Goal: Information Seeking & Learning: Learn about a topic

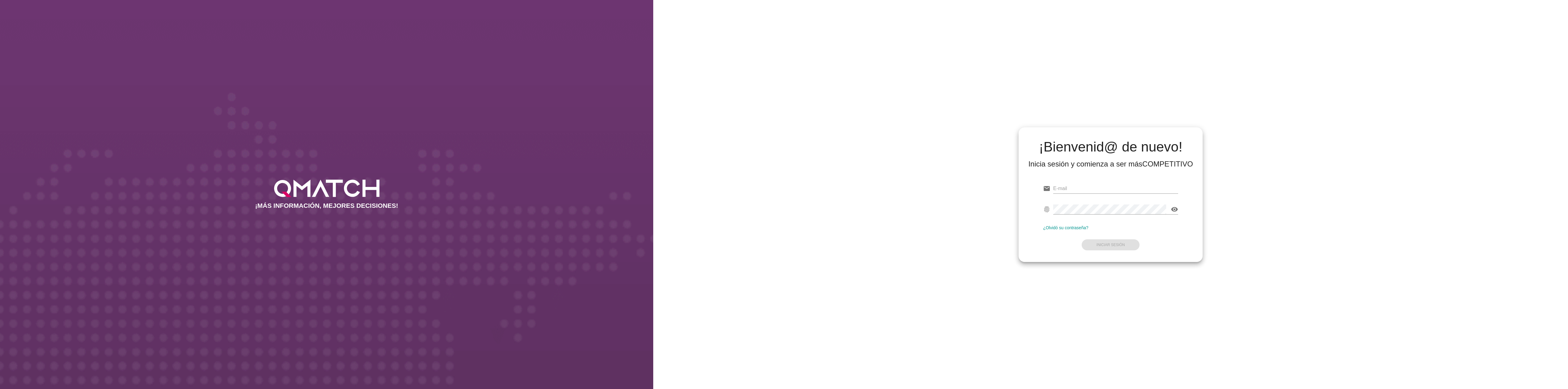
type input "[EMAIL_ADDRESS][PERSON_NAME][DOMAIN_NAME]"
click at [1384, 286] on div "¡Bienvenid@ de nuevo! Inicia sesión y comienza a ser más COMPETITIVO email [EMA…" at bounding box center [1110, 194] width 915 height 389
click at [1124, 246] on button "Iniciar Sesión" at bounding box center [1110, 245] width 58 height 11
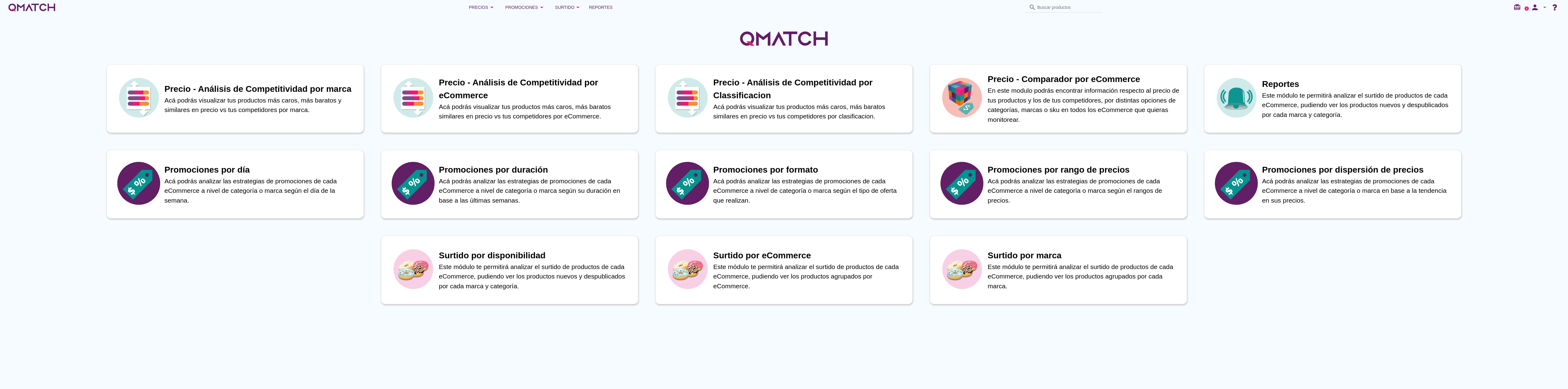
click at [961, 323] on div "Precio - Análisis de Competitividad por marca Acá podrás visualizar tus product…" at bounding box center [784, 202] width 1568 height 374
click at [1096, 97] on p "En este modulo podrás encontrar información respecto al precio de tus productos…" at bounding box center [1085, 105] width 201 height 40
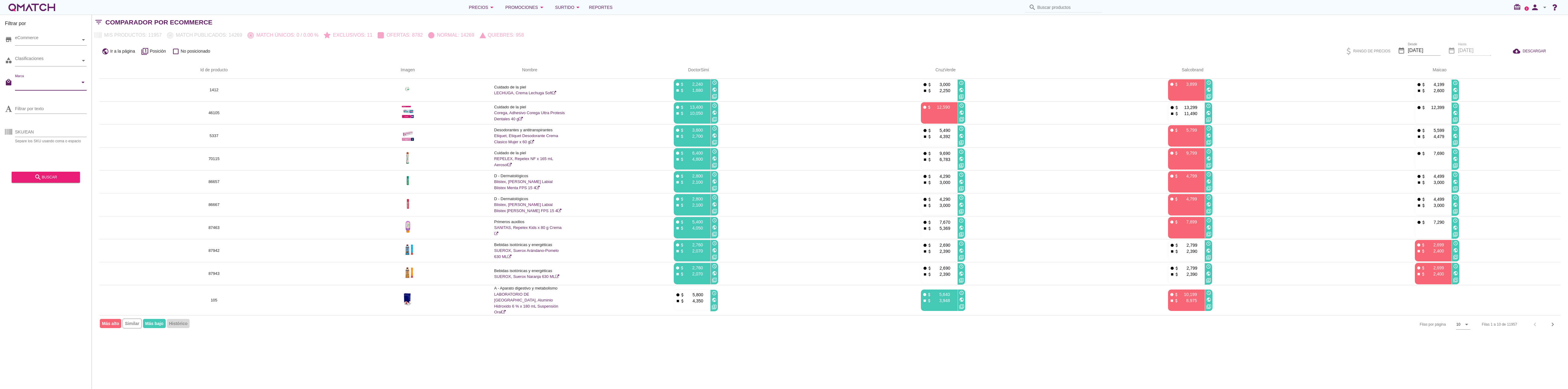
click at [54, 87] on input "Marca" at bounding box center [47, 84] width 63 height 10
type input "l"
type input "roch"
click at [51, 99] on div "[PERSON_NAME] posay" at bounding box center [51, 100] width 62 height 15
type input "roche"
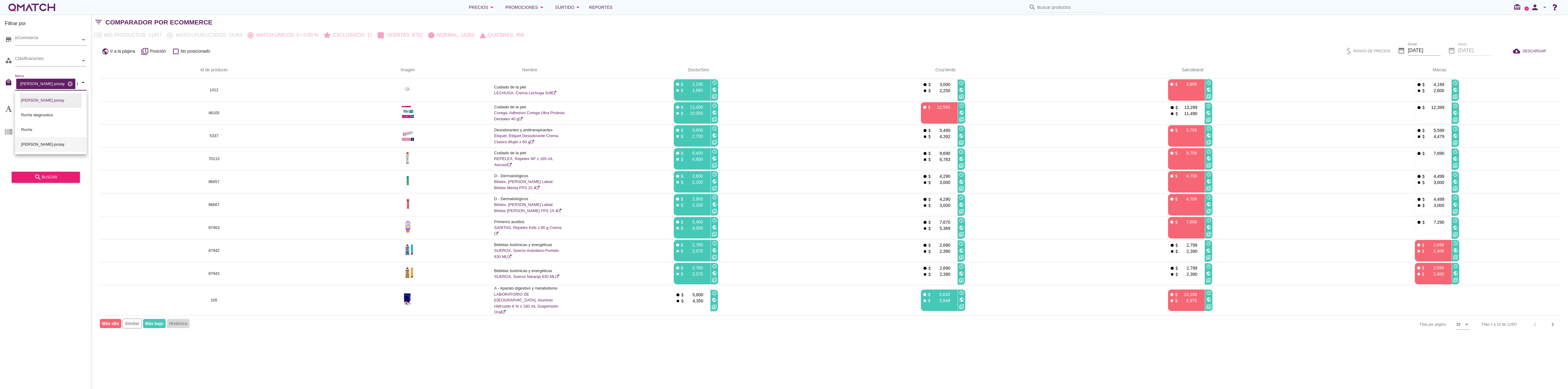
click at [58, 146] on div "[PERSON_NAME]-posay" at bounding box center [51, 144] width 62 height 15
click at [21, 225] on div "Filtrar por store eCommerce category Clasificaciones local_mall [PERSON_NAME] p…" at bounding box center [46, 202] width 92 height 374
click at [54, 181] on button "search buscar" at bounding box center [46, 177] width 68 height 11
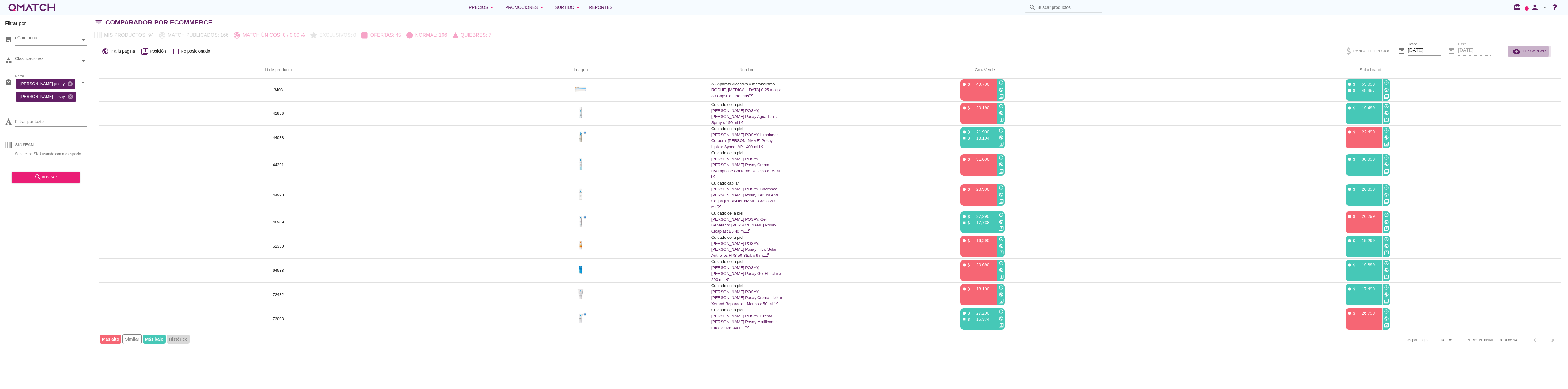
click at [1541, 50] on span "DESCARGAR" at bounding box center [1535, 51] width 23 height 5
click at [1174, 40] on div "Mis productos: 94 Match publicados: 166 Match únicos: 0 / 0.00 % Exclusivos: 0 …" at bounding box center [830, 35] width 1476 height 11
click at [1463, 52] on div "date_range Hasta [DATE]" at bounding box center [1469, 51] width 43 height 21
click at [1379, 54] on div "Rango de precios" at bounding box center [1368, 51] width 58 height 15
click at [1436, 51] on input "[DATE]" at bounding box center [1424, 51] width 33 height 10
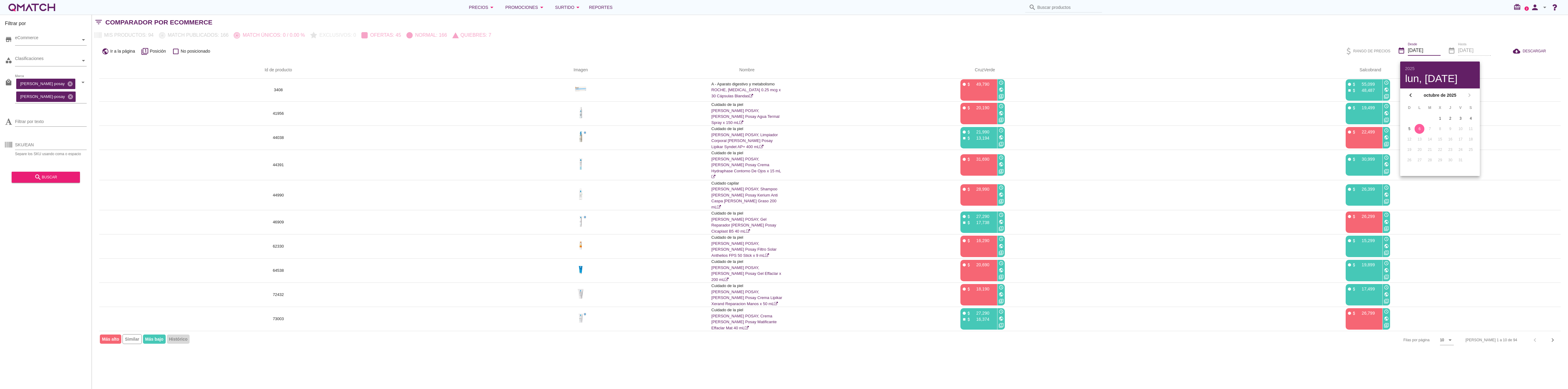
click at [1419, 130] on div "6" at bounding box center [1419, 128] width 10 height 5
click at [1410, 127] on div "5" at bounding box center [1409, 128] width 10 height 5
type input "[DATE]"
click at [1474, 51] on div "date_range Hasta [DATE]" at bounding box center [1469, 51] width 43 height 21
click at [1479, 50] on div "date_range Hasta [DATE]" at bounding box center [1469, 51] width 43 height 21
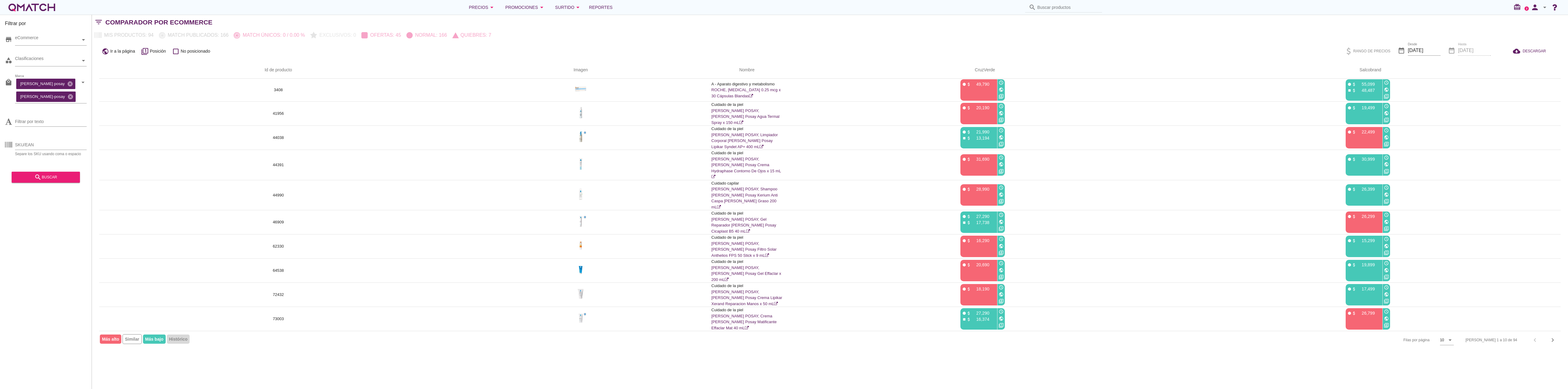
click at [1471, 50] on div "date_range Hasta [DATE]" at bounding box center [1469, 51] width 43 height 21
drag, startPoint x: 1463, startPoint y: 42, endPoint x: 1464, endPoint y: 49, distance: 7.1
click at [1463, 43] on div "date_range Hasta [DATE]" at bounding box center [1469, 51] width 43 height 21
click at [1468, 53] on div "date_range Hasta [DATE]" at bounding box center [1469, 51] width 43 height 21
click at [1454, 337] on icon "arrow_drop_down" at bounding box center [1450, 340] width 7 height 7
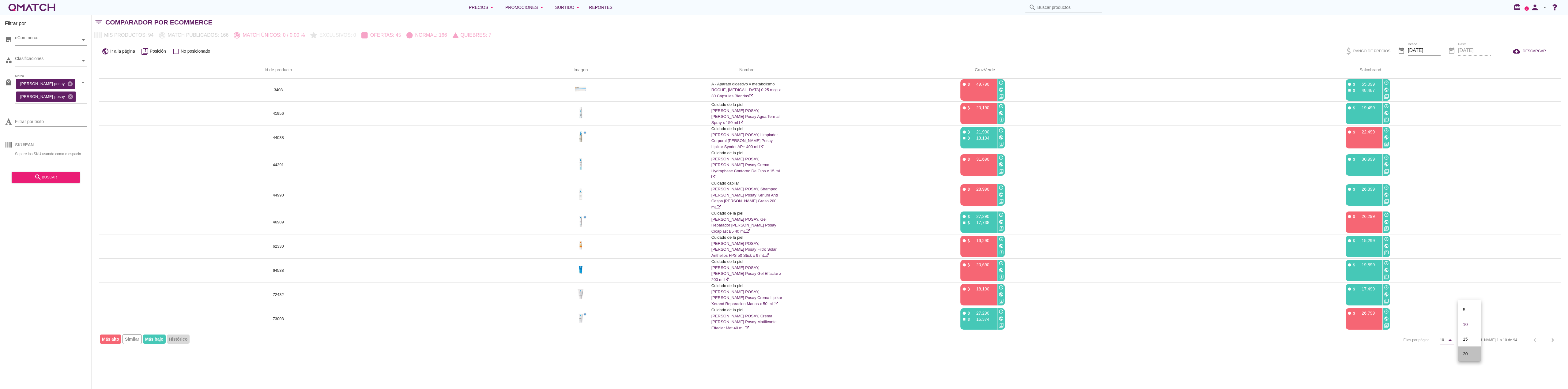
click at [1464, 355] on div "20" at bounding box center [1469, 354] width 13 height 7
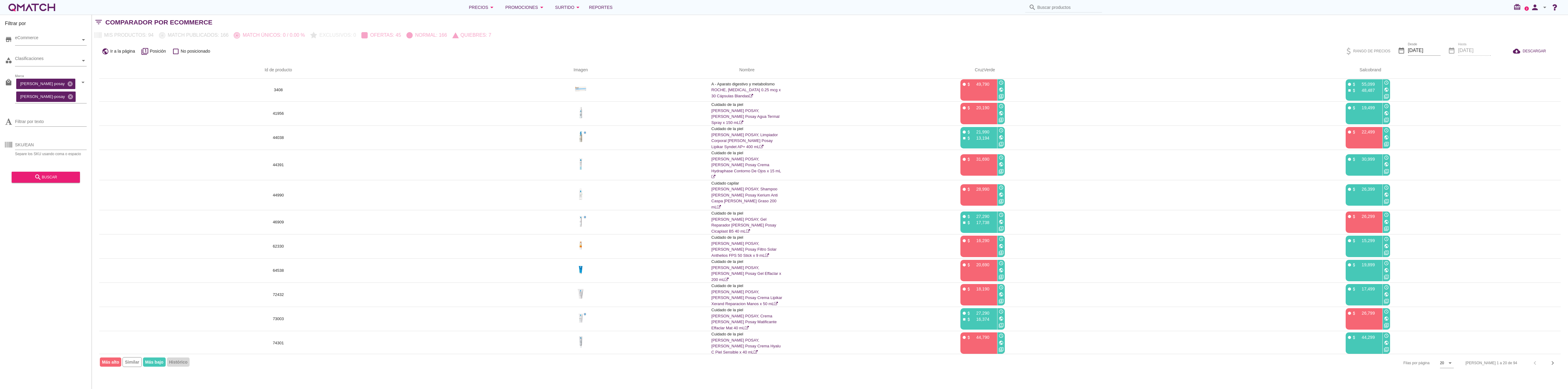
click at [257, 53] on div "public Ir a la página filter_1 Posición check_box_outline_blank No posicionado" at bounding box center [439, 51] width 680 height 12
click at [146, 51] on icon "filter_1" at bounding box center [145, 51] width 7 height 7
click at [1522, 54] on icon "cloud_download" at bounding box center [1517, 51] width 10 height 7
click at [1181, 40] on div "Filtrar por store eCommerce category Clasificaciones local_mall [PERSON_NAME] p…" at bounding box center [830, 202] width 1476 height 374
click at [368, 38] on p "Ofertas: 45" at bounding box center [384, 35] width 33 height 7
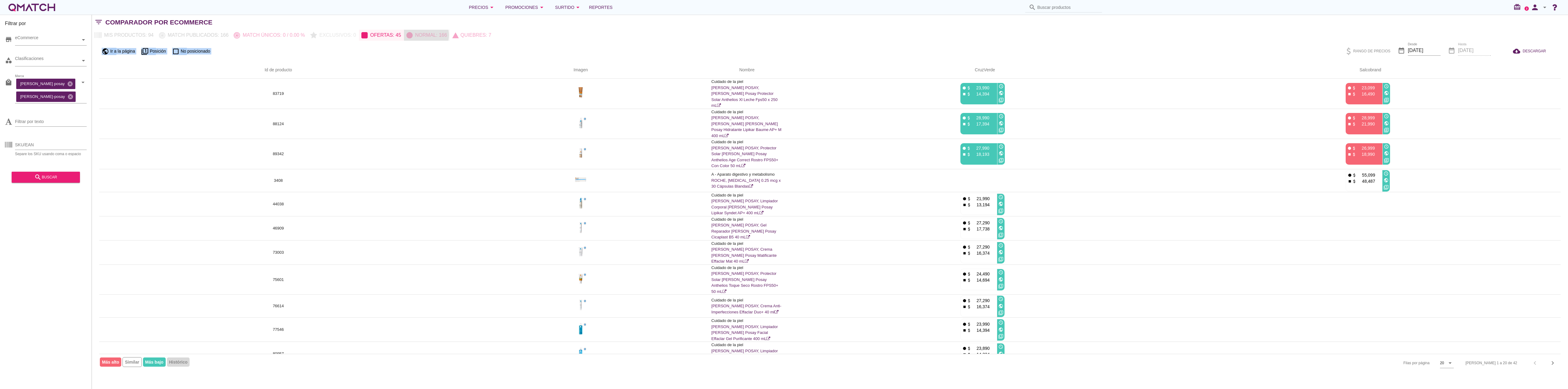
click at [413, 33] on p "Normal: 166" at bounding box center [430, 35] width 34 height 7
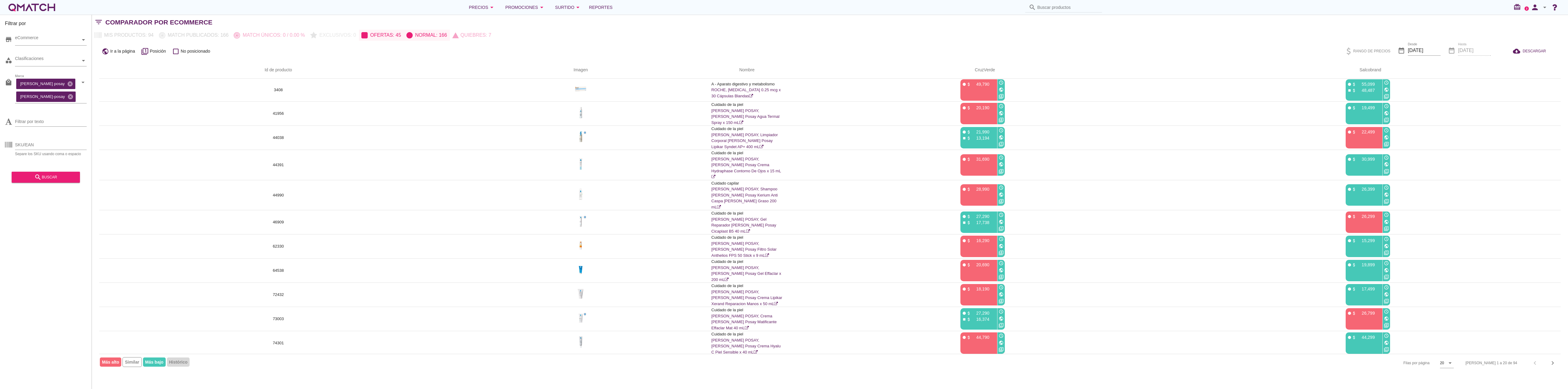
click at [135, 32] on div "Mis productos: 94 Match publicados: 166 Match únicos: 0 / 0.00 % Exclusivos: 0 …" at bounding box center [293, 35] width 402 height 11
click at [137, 33] on div "Mis productos: 94 Match publicados: 166 Match únicos: 0 / 0.00 % Exclusivos: 0 …" at bounding box center [293, 35] width 402 height 11
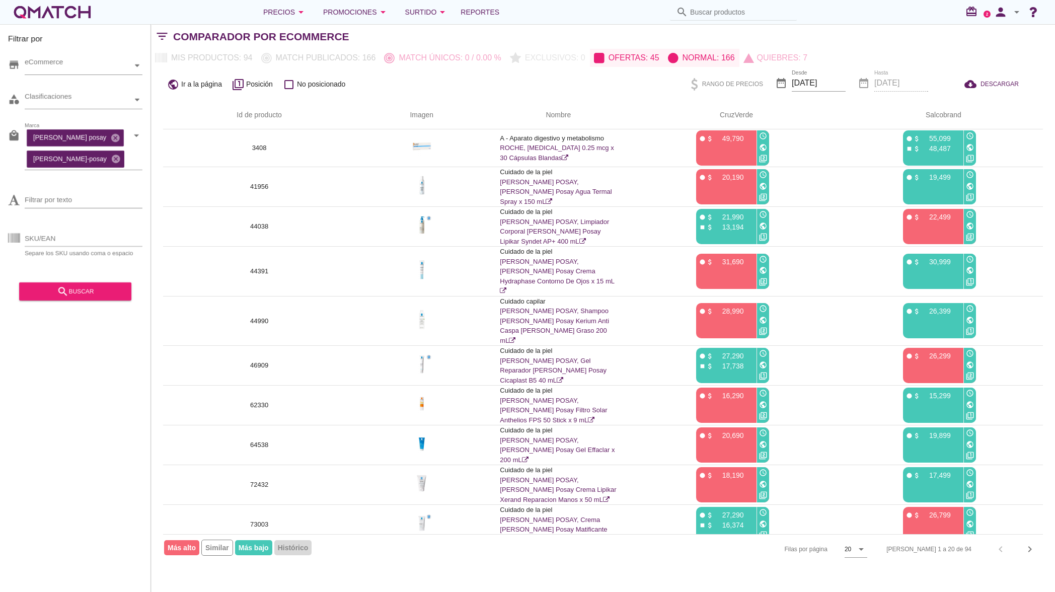
click at [291, 84] on icon "check_box_outline_blank" at bounding box center [289, 84] width 12 height 12
drag, startPoint x: 286, startPoint y: 86, endPoint x: 306, endPoint y: 90, distance: 21.1
click at [306, 90] on div "check_box_outline_blank No posicionado" at bounding box center [314, 84] width 63 height 12
click at [316, 87] on span "No posicionado" at bounding box center [321, 84] width 49 height 11
click at [741, 114] on th "arrow_upward CruzVerde" at bounding box center [731, 115] width 207 height 28
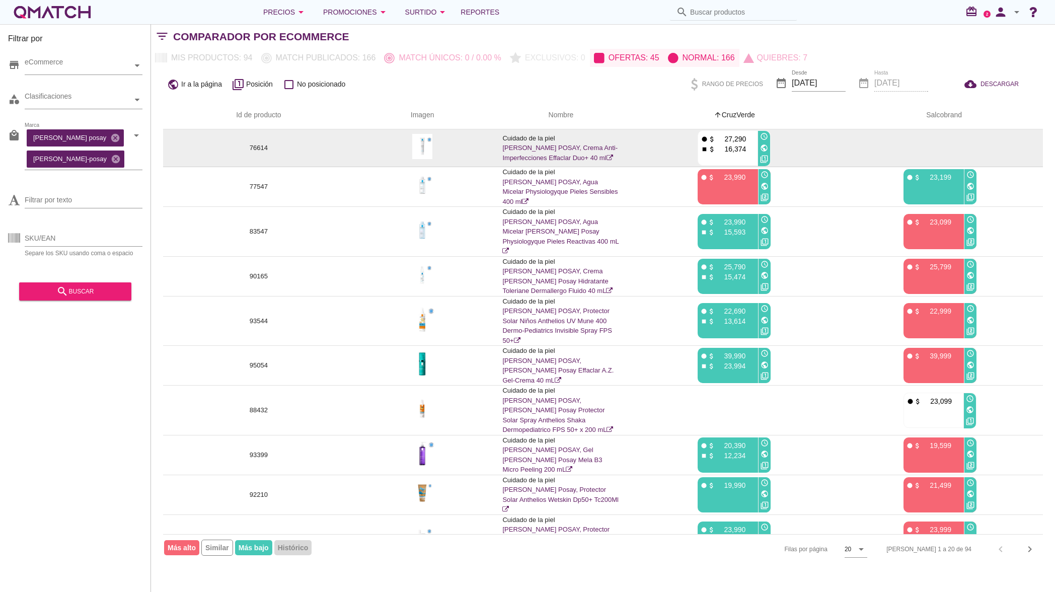
click at [303, 145] on p "76614" at bounding box center [258, 148] width 167 height 10
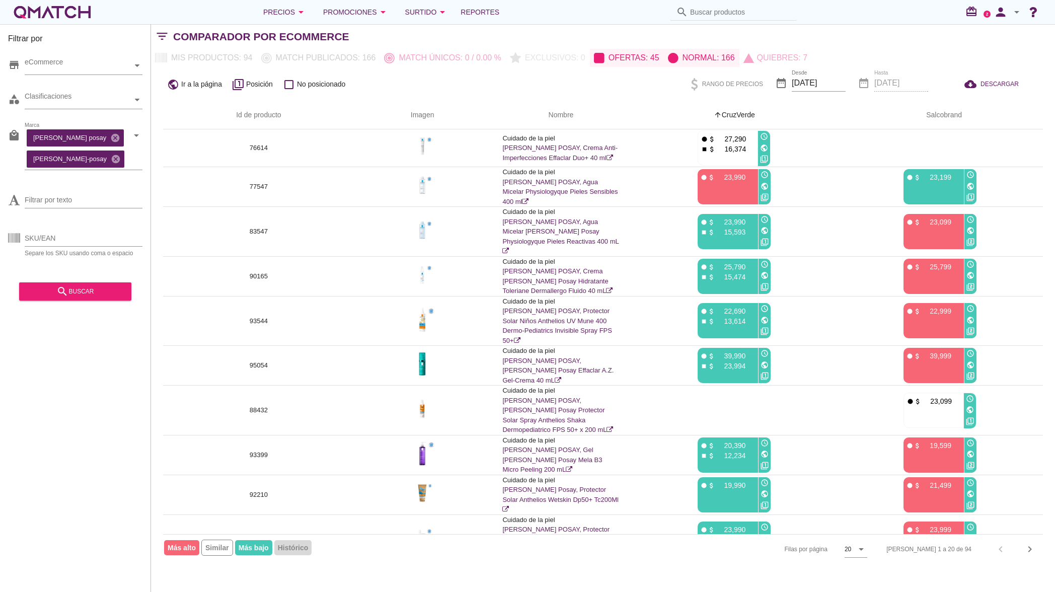
click at [205, 87] on span "Ir a la página" at bounding box center [201, 84] width 41 height 11
click at [180, 84] on div "public Ir a la página" at bounding box center [194, 84] width 55 height 12
click at [161, 92] on div "public Ir a la página filter_1 Posición check_box_outline_blank No posicionado …" at bounding box center [603, 84] width 904 height 34
click at [174, 90] on icon "public" at bounding box center [173, 84] width 12 height 12
click at [295, 88] on div "check_box_outline_blank No posicionado" at bounding box center [314, 84] width 63 height 12
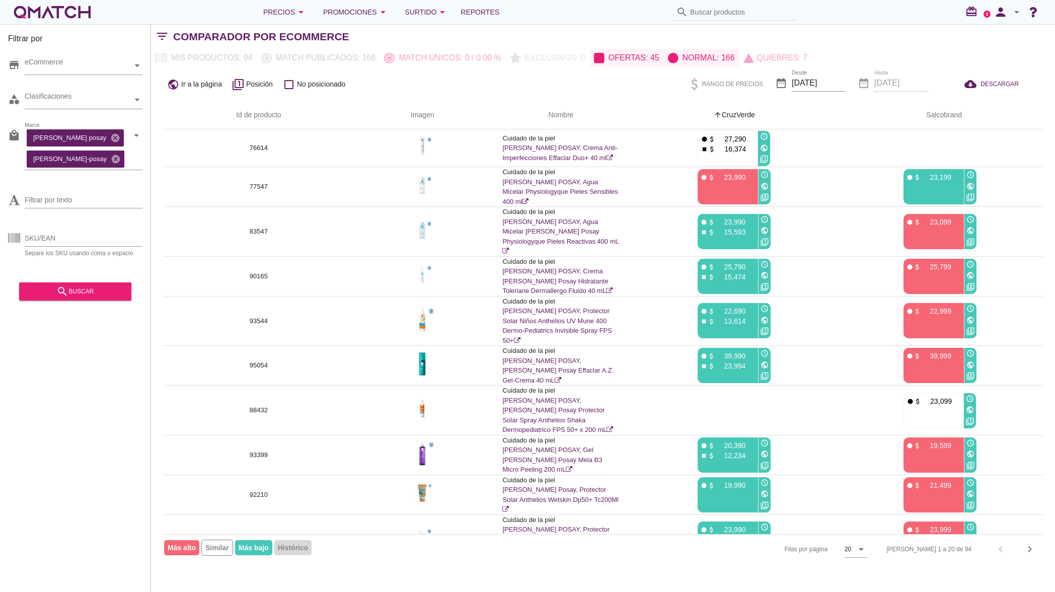
click at [289, 84] on icon "check_box_outline_blank" at bounding box center [289, 84] width 12 height 12
click at [876, 111] on th "arrow_upward Salcobrand" at bounding box center [940, 115] width 206 height 28
click at [748, 110] on th "arrow_upward CruzVerde" at bounding box center [734, 115] width 206 height 28
click at [749, 122] on th "arrow_upward CruzVerde" at bounding box center [734, 115] width 206 height 28
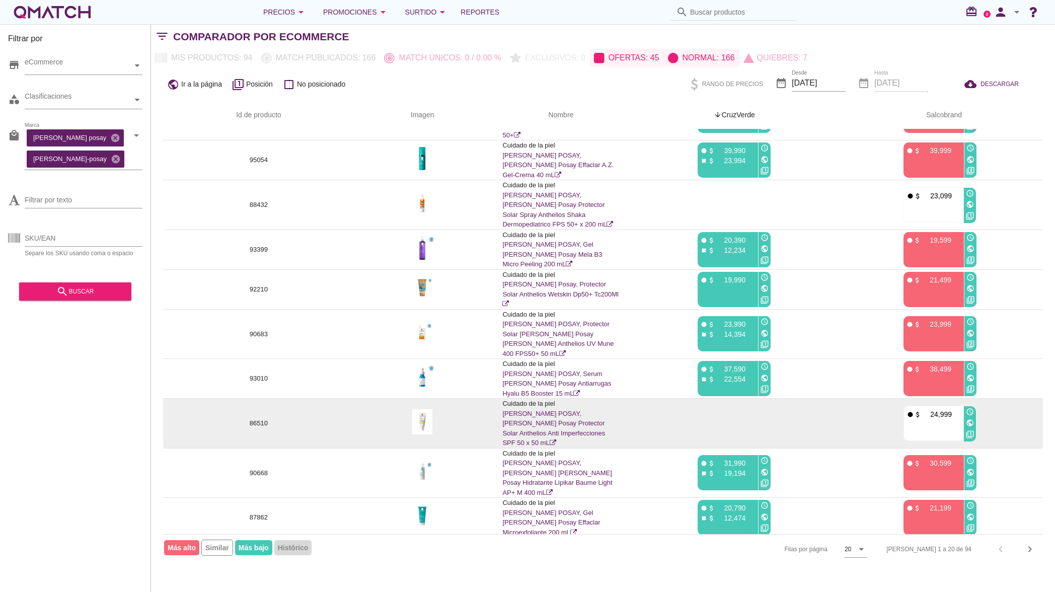
scroll to position [372, 0]
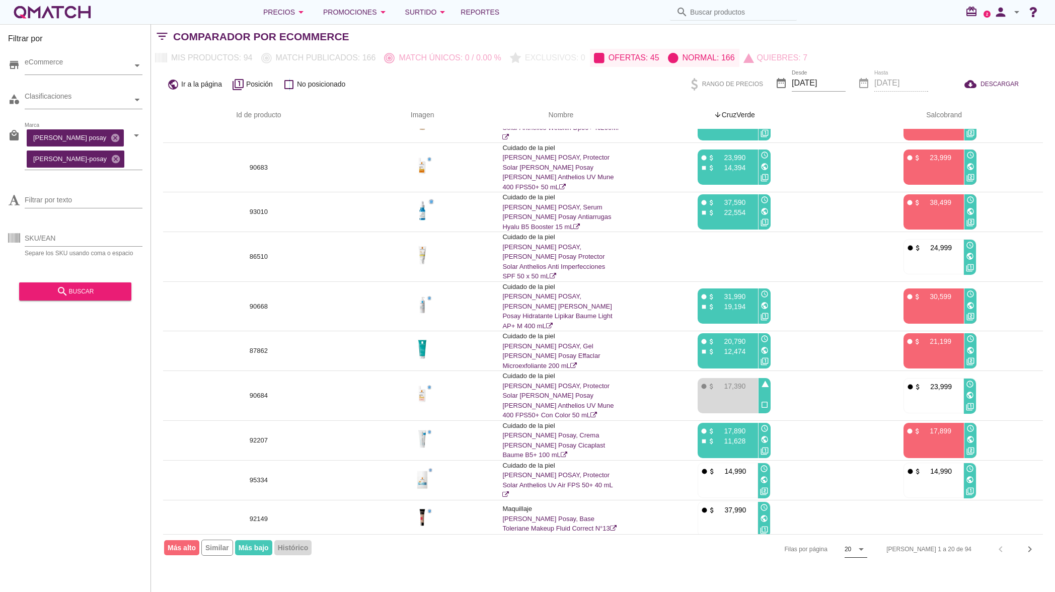
click at [867, 548] on icon "arrow_drop_down" at bounding box center [861, 549] width 12 height 12
click at [898, 572] on div "50" at bounding box center [893, 570] width 22 height 12
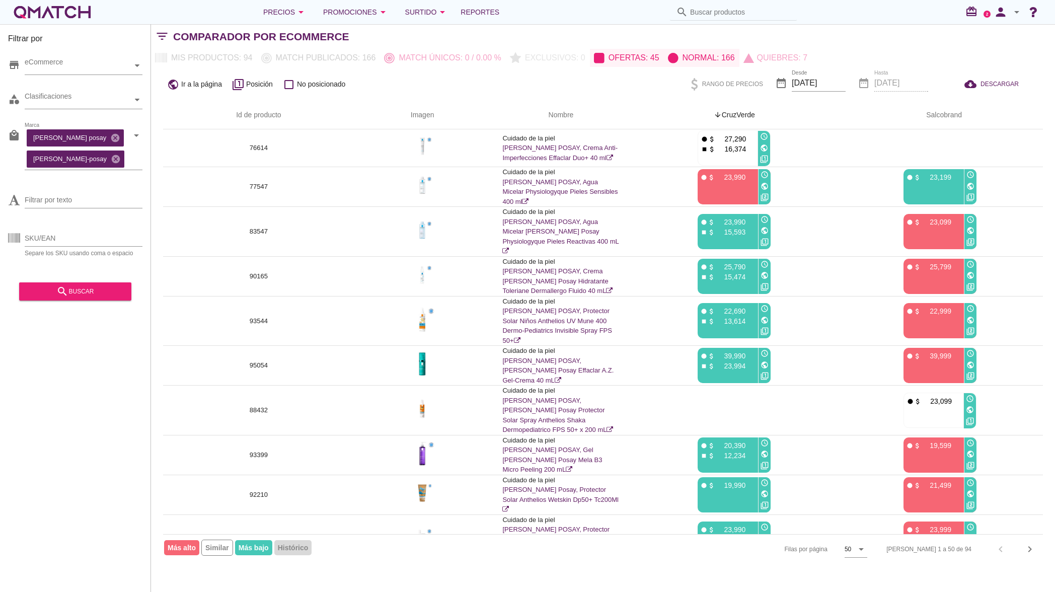
click at [890, 78] on div "date_range Hasta [DATE]" at bounding box center [892, 84] width 70 height 34
click at [907, 78] on div "date_range Hasta [DATE]" at bounding box center [892, 84] width 70 height 34
click at [872, 80] on div "date_range Hasta [DATE]" at bounding box center [892, 84] width 70 height 34
click at [865, 78] on div "date_range Hasta [DATE]" at bounding box center [892, 84] width 70 height 34
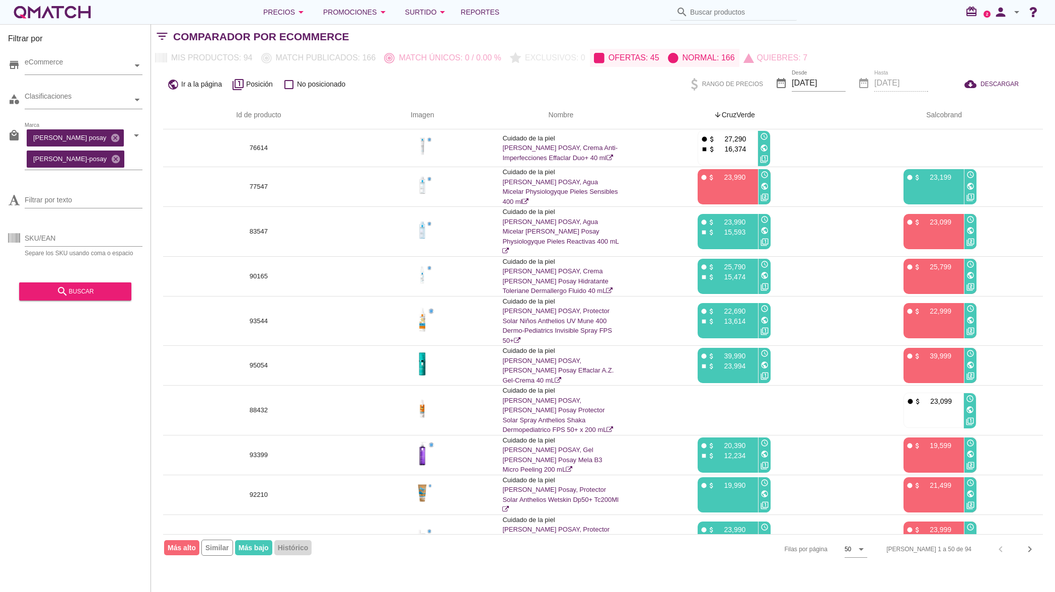
click at [638, 78] on div "public Ir a la página filter_1 Posición check_box_outline_blank No posicionado …" at bounding box center [603, 84] width 904 height 34
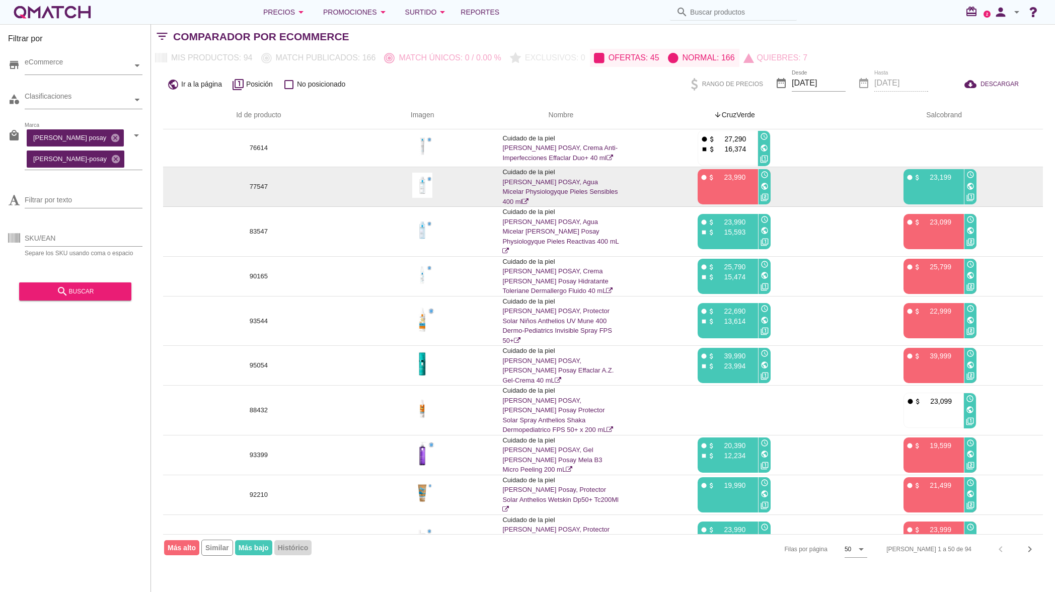
click at [765, 198] on icon "filter_2" at bounding box center [764, 197] width 8 height 8
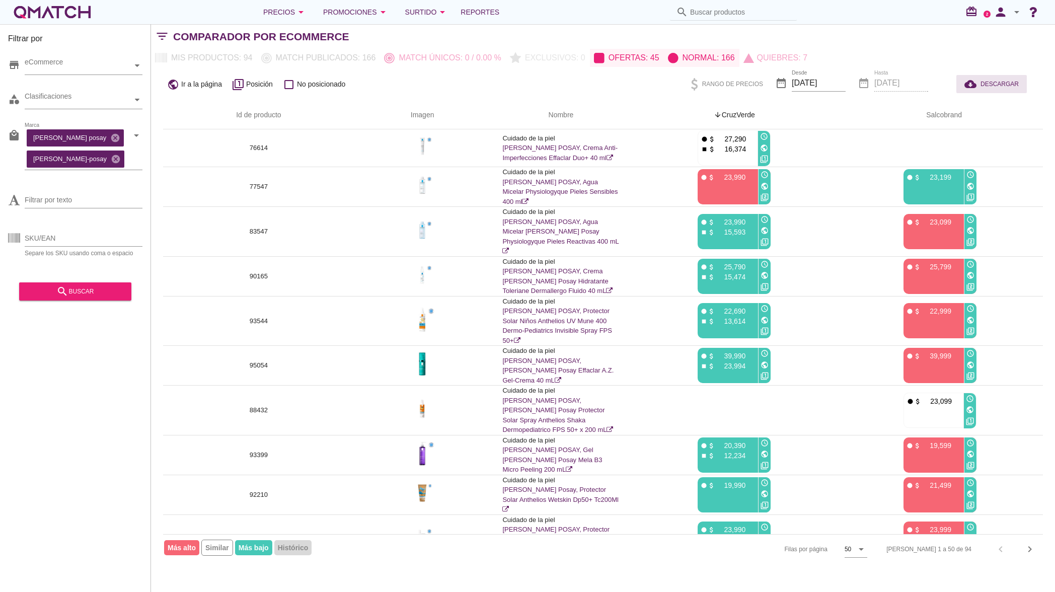
click at [998, 81] on span "DESCARGAR" at bounding box center [999, 83] width 38 height 9
click at [71, 352] on div "Filtrar por store eCommerce category Clasificaciones local_mall [PERSON_NAME] p…" at bounding box center [75, 308] width 151 height 568
click at [122, 71] on div "eCommerce" at bounding box center [79, 66] width 108 height 18
click at [132, 67] on div "eCommerce" at bounding box center [79, 65] width 108 height 11
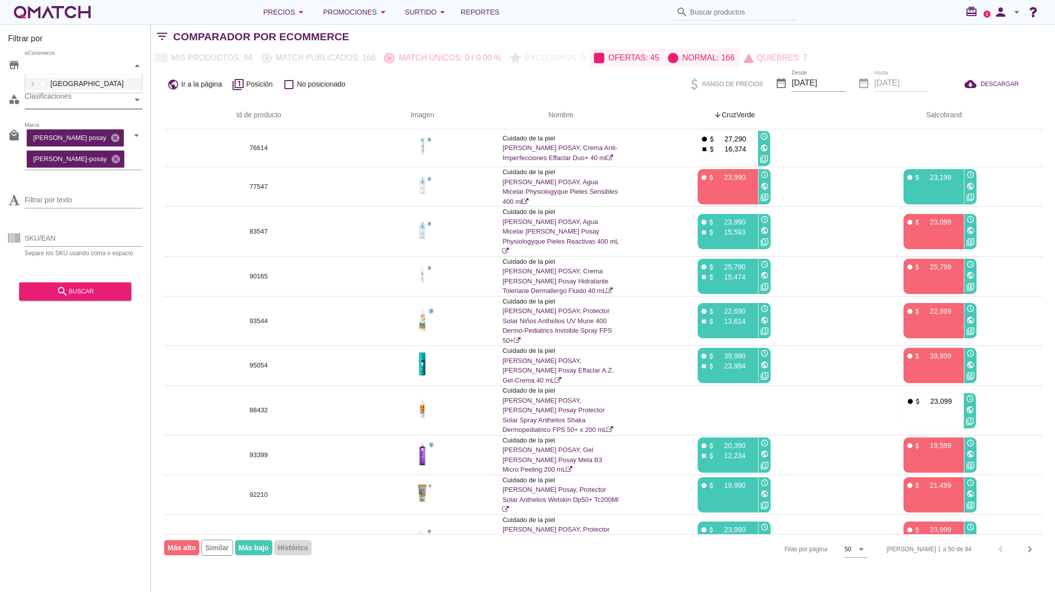
click at [51, 101] on div "Clasificaciones" at bounding box center [79, 100] width 108 height 11
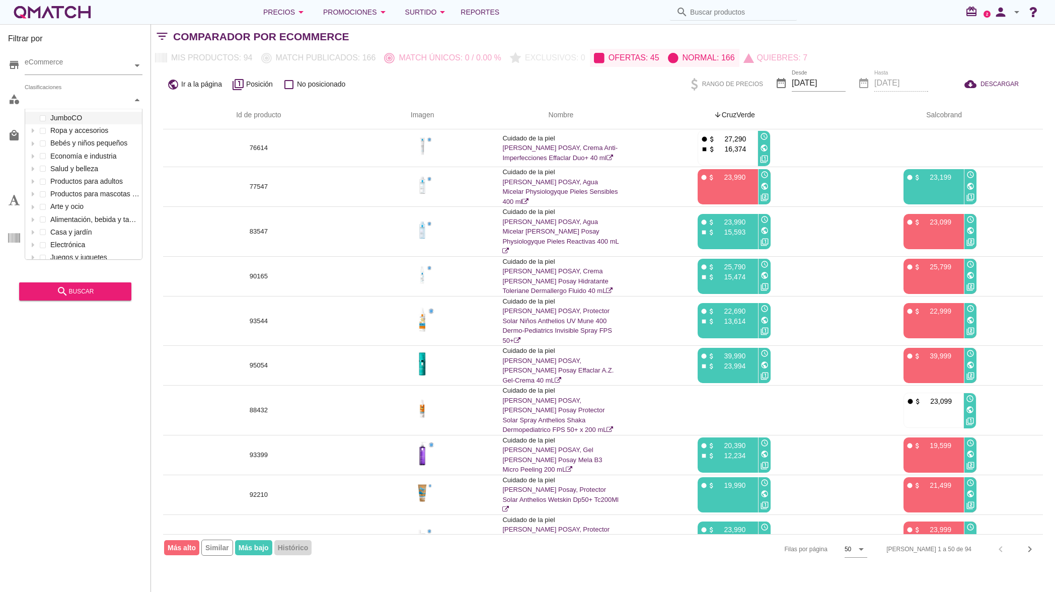
scroll to position [150, 117]
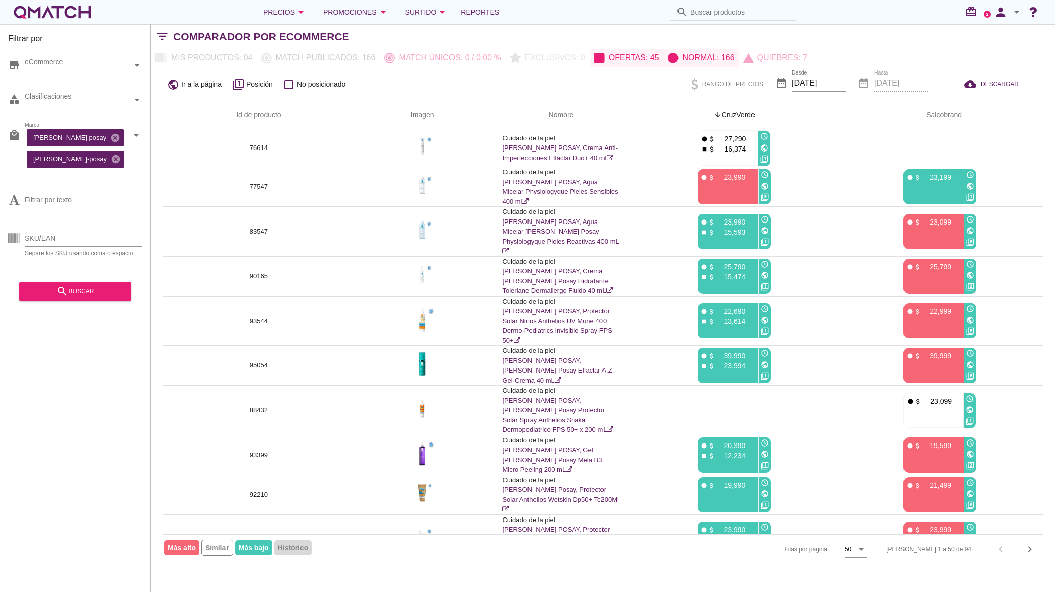
click at [109, 466] on div "Filtrar por store eCommerce category Clasificaciones local_mall [PERSON_NAME] p…" at bounding box center [75, 308] width 151 height 568
click at [104, 452] on div "Filtrar por store eCommerce category Clasificaciones local_mall [PERSON_NAME] p…" at bounding box center [75, 308] width 151 height 568
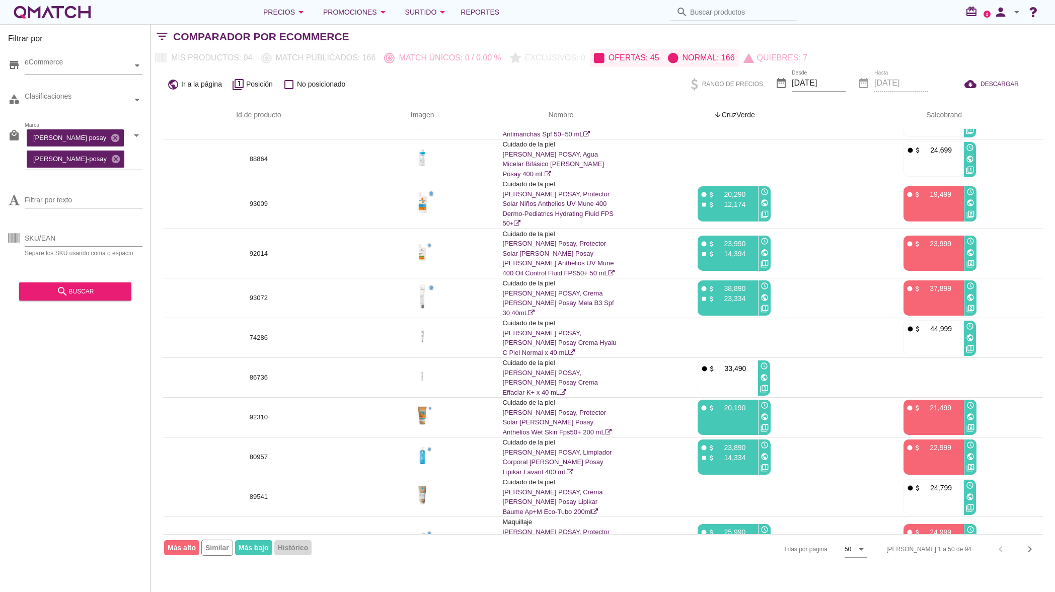
scroll to position [1536, 0]
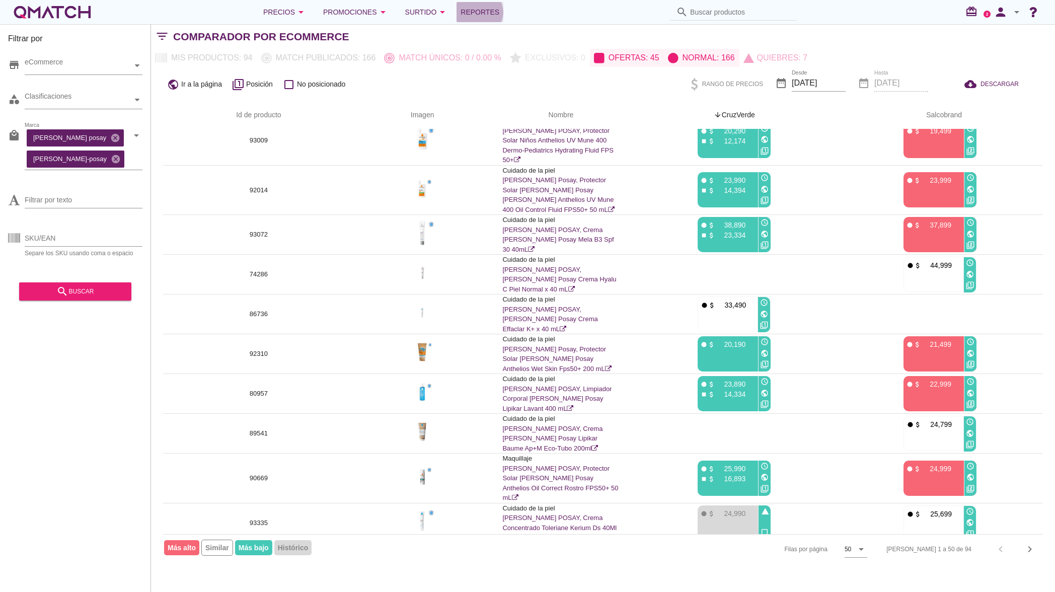
click at [462, 13] on span "Reportes" at bounding box center [479, 12] width 39 height 12
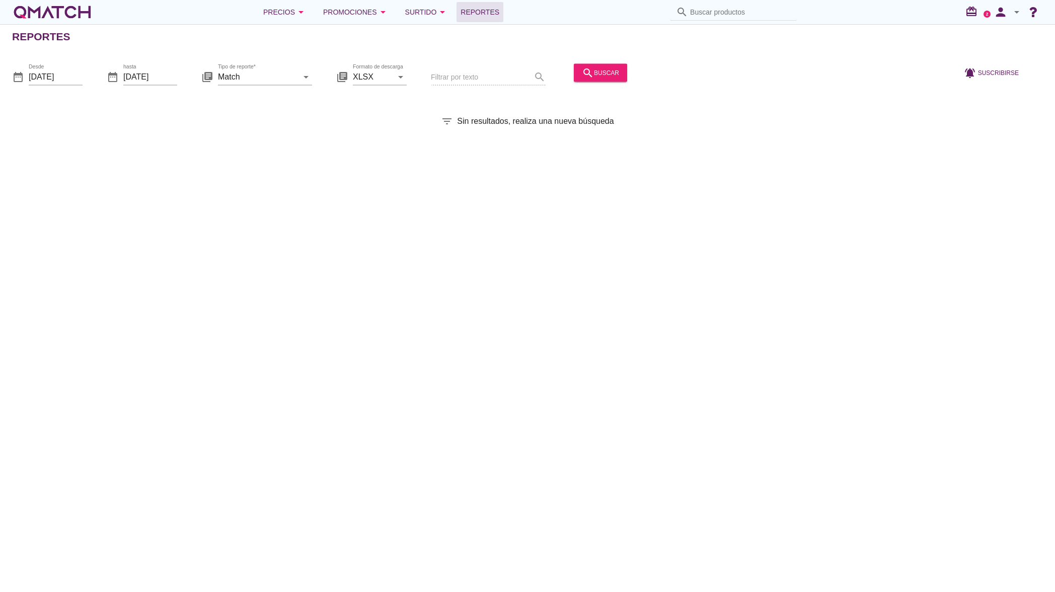
click at [273, 88] on div "Tipo de reporte* Match arrow_drop_down" at bounding box center [265, 81] width 94 height 26
click at [283, 76] on input "Match" at bounding box center [258, 76] width 80 height 16
click at [318, 154] on div "Comparador por ecommerce simil" at bounding box center [279, 149] width 106 height 12
type input "Comparador por ecommerce simil"
click at [469, 74] on div "Filtrar por texto search" at bounding box center [488, 77] width 115 height 34
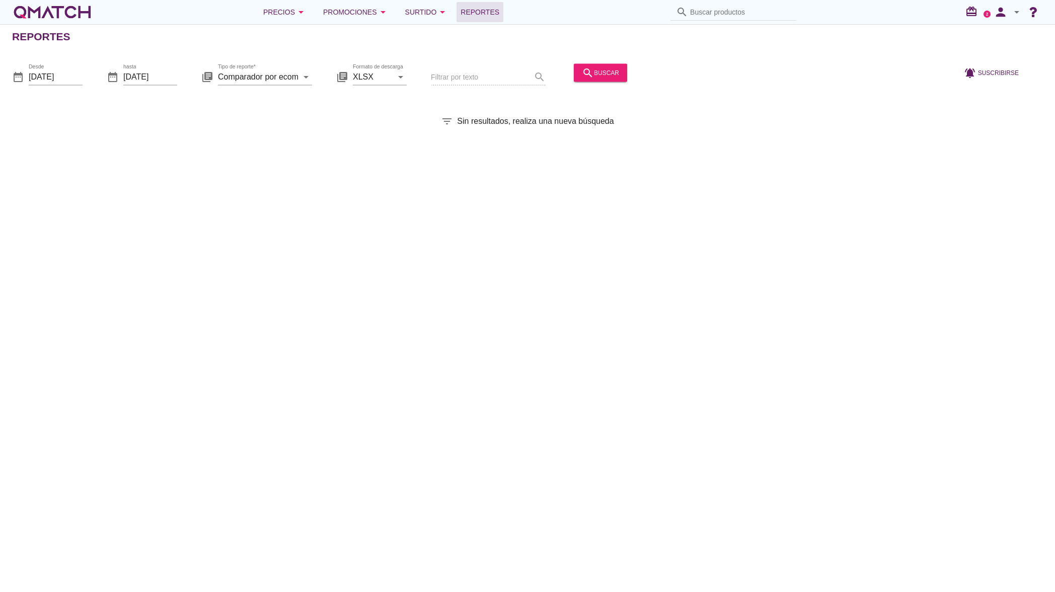
click at [477, 74] on div "Filtrar por texto search" at bounding box center [488, 77] width 115 height 34
click at [516, 75] on div "Filtrar por texto search" at bounding box center [488, 77] width 115 height 34
click at [583, 74] on icon "search" at bounding box center [588, 72] width 12 height 12
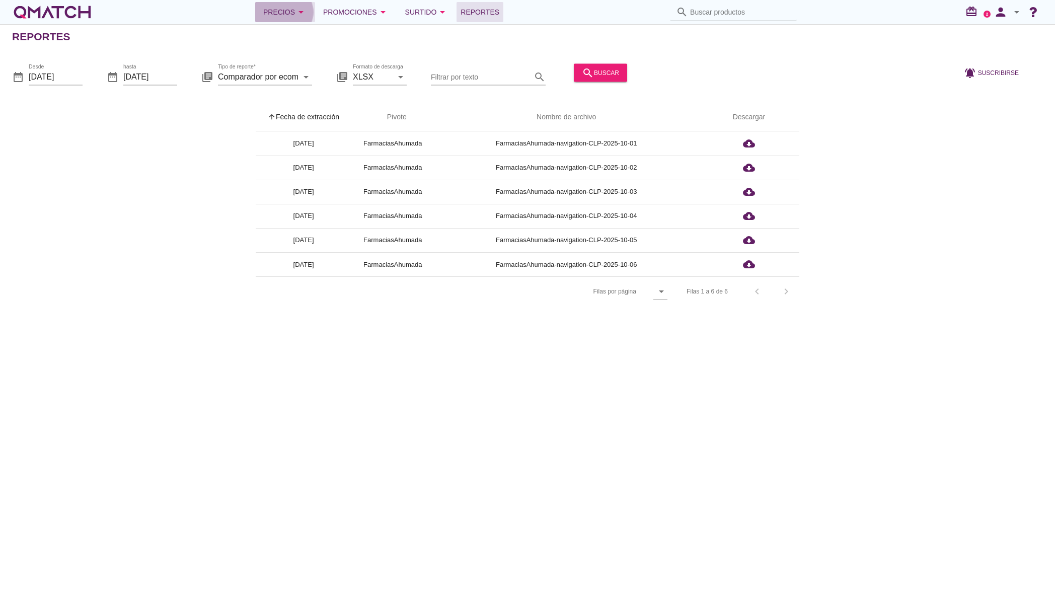
click at [292, 13] on div "Precios arrow_drop_down" at bounding box center [285, 12] width 44 height 12
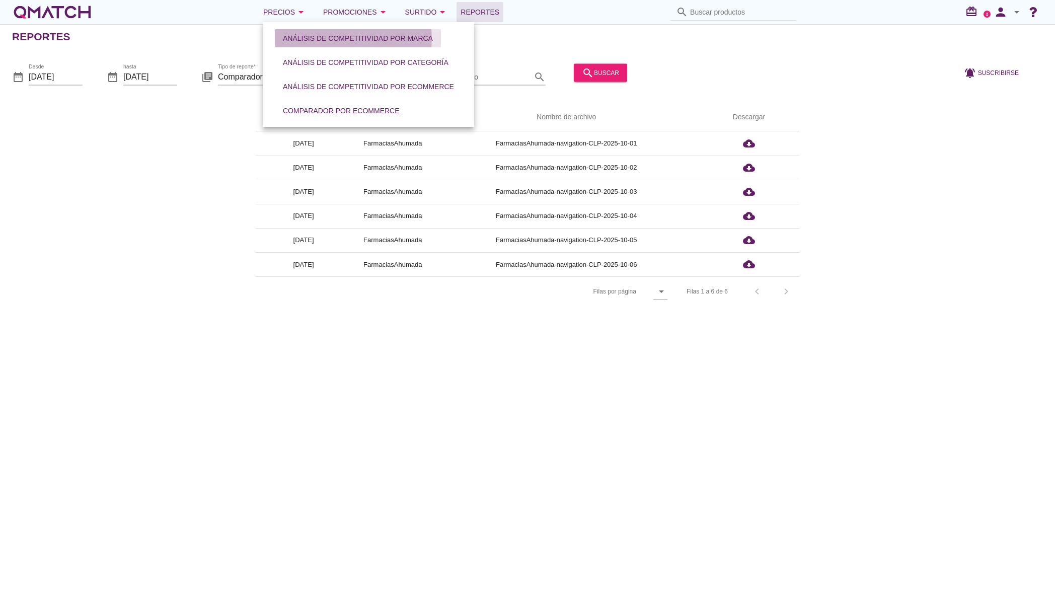
click at [416, 40] on div "Análisis de competitividad por marca" at bounding box center [358, 38] width 150 height 11
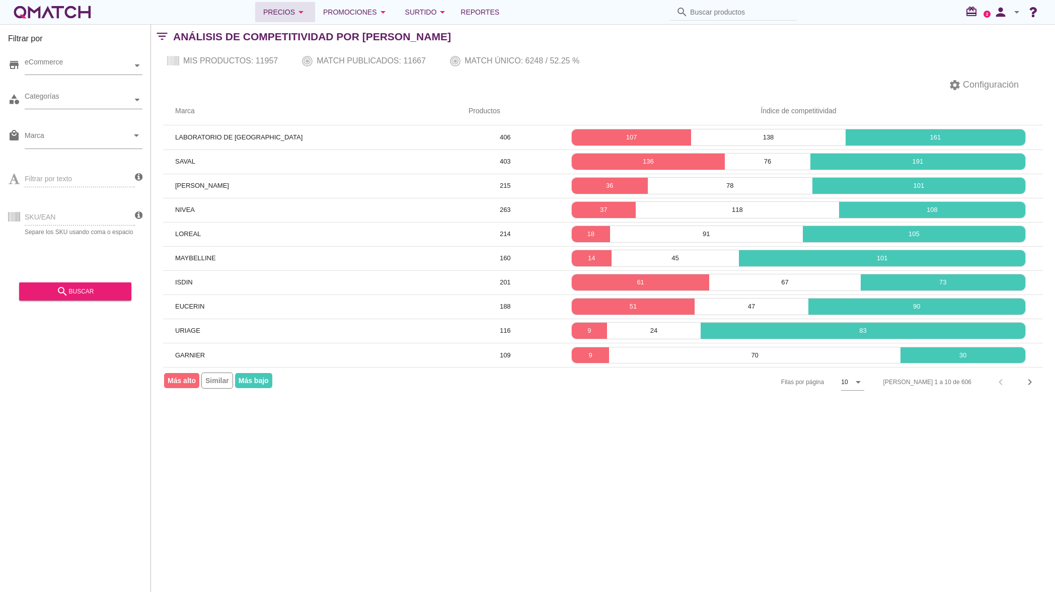
click at [307, 13] on icon "arrow_drop_down" at bounding box center [301, 12] width 12 height 12
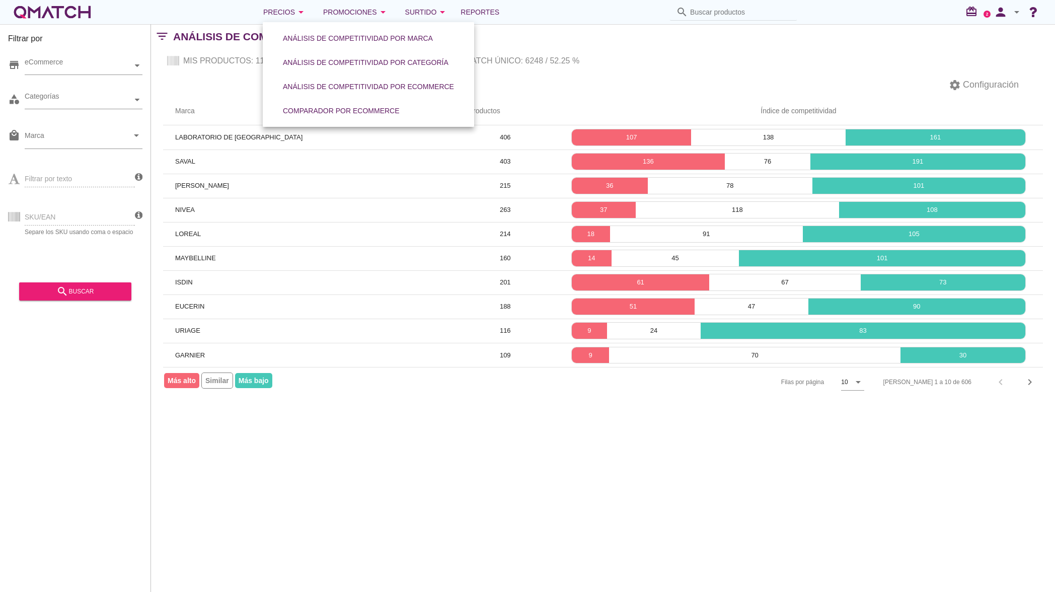
click at [356, 471] on div "Filtrar por store eCommerce category Categorías local_mall Marca arrow_drop_dow…" at bounding box center [603, 308] width 904 height 568
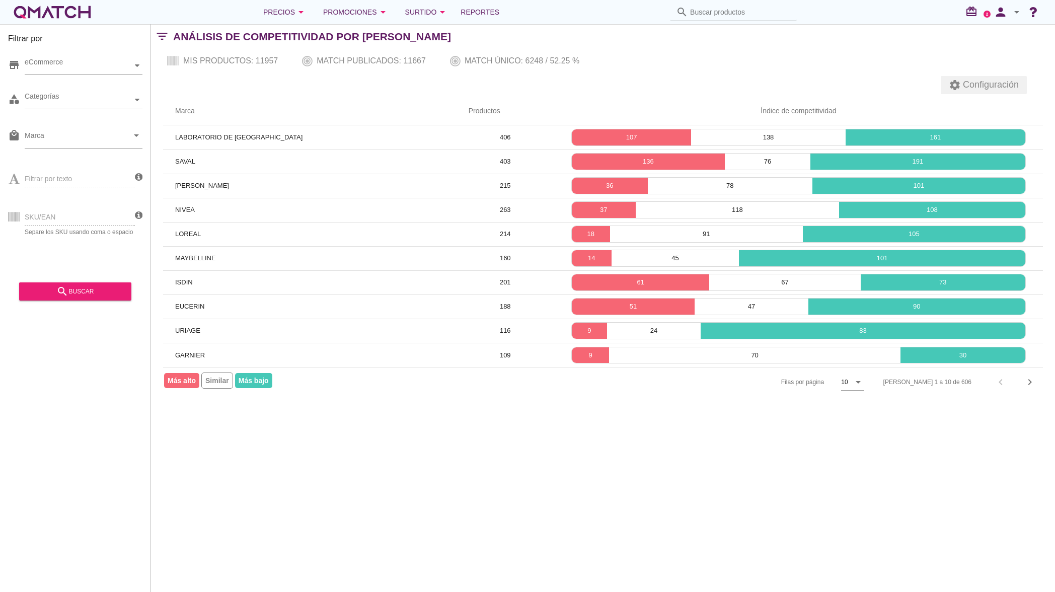
click at [1001, 86] on span "Configuración" at bounding box center [989, 85] width 58 height 14
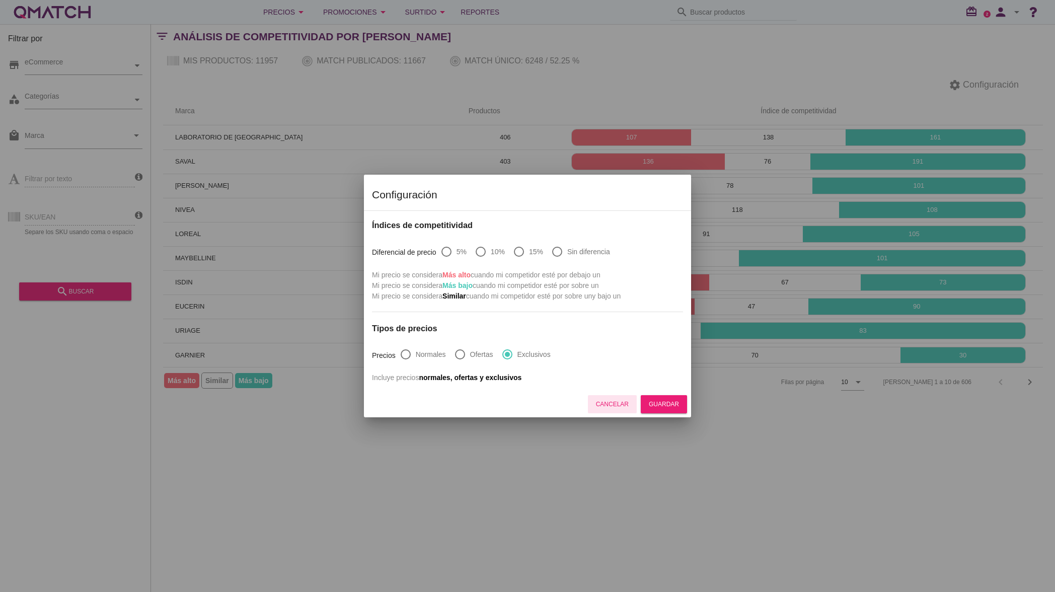
click at [617, 409] on div "Cancelar" at bounding box center [612, 403] width 33 height 9
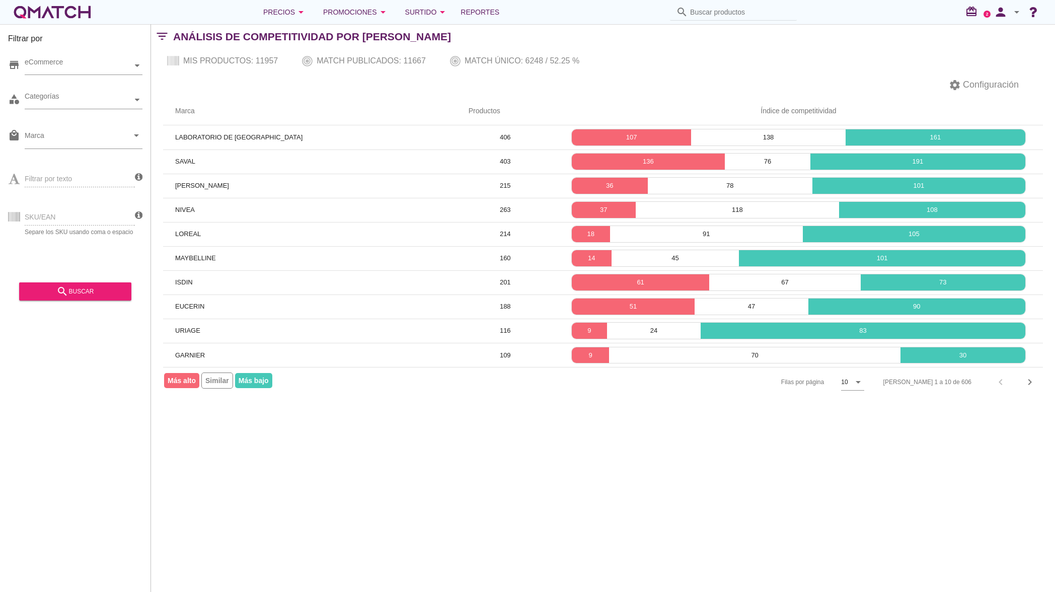
click at [1010, 12] on icon "arrow_drop_down" at bounding box center [1016, 12] width 12 height 12
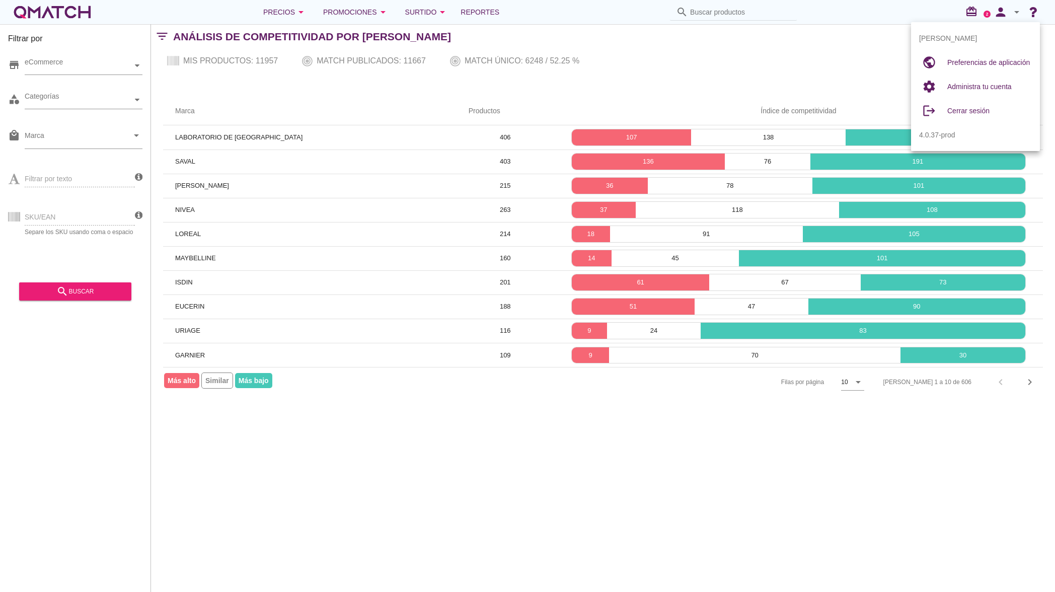
click at [836, 58] on div "Mis productos: 11957 Match publicados: 11667 Match único: 6248 / 52.25 %" at bounding box center [603, 61] width 904 height 24
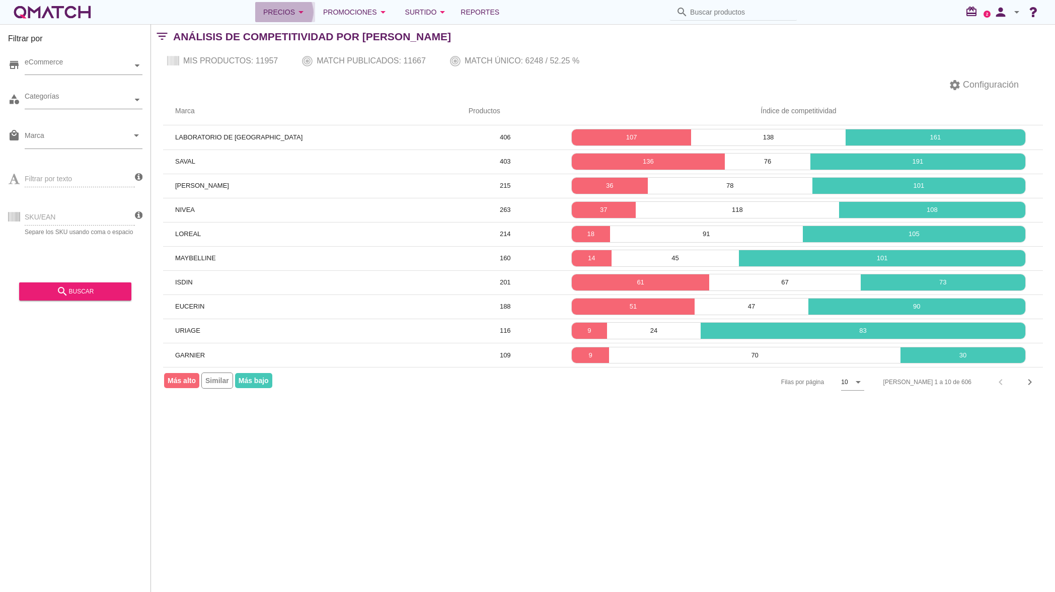
click at [292, 16] on div "Precios arrow_drop_down" at bounding box center [285, 12] width 44 height 12
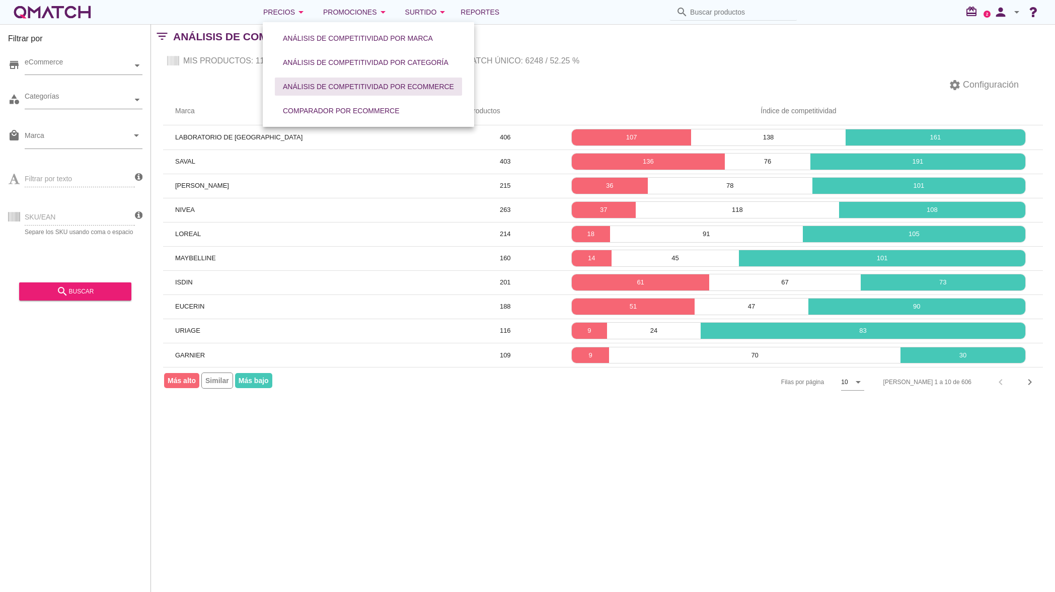
click at [371, 90] on div "Análisis de competitividad por eCommerce" at bounding box center [368, 87] width 171 height 11
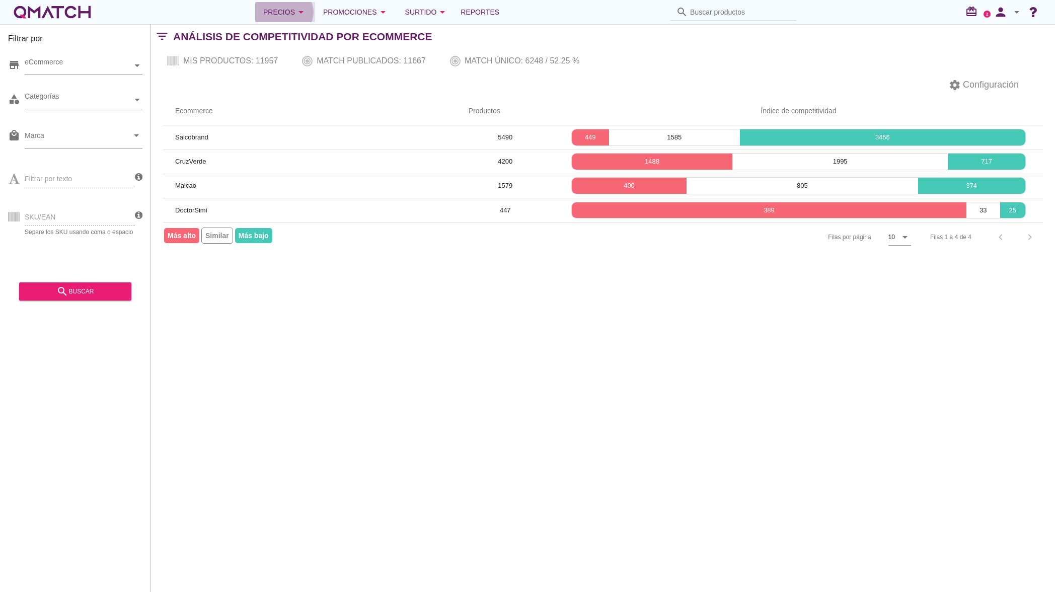
click at [304, 17] on icon "arrow_drop_down" at bounding box center [301, 12] width 12 height 12
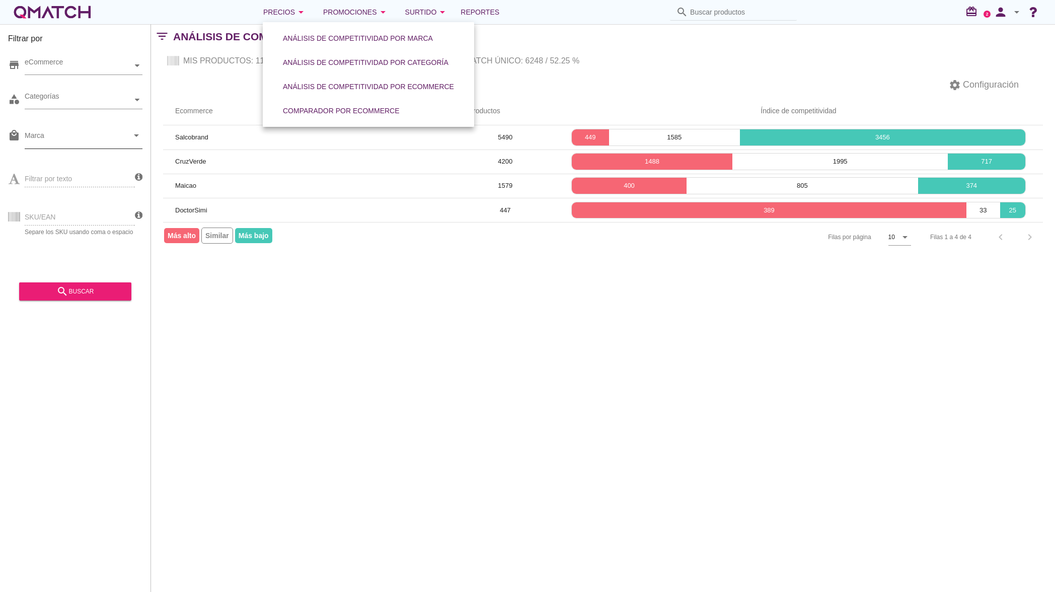
click at [87, 127] on div at bounding box center [77, 137] width 104 height 21
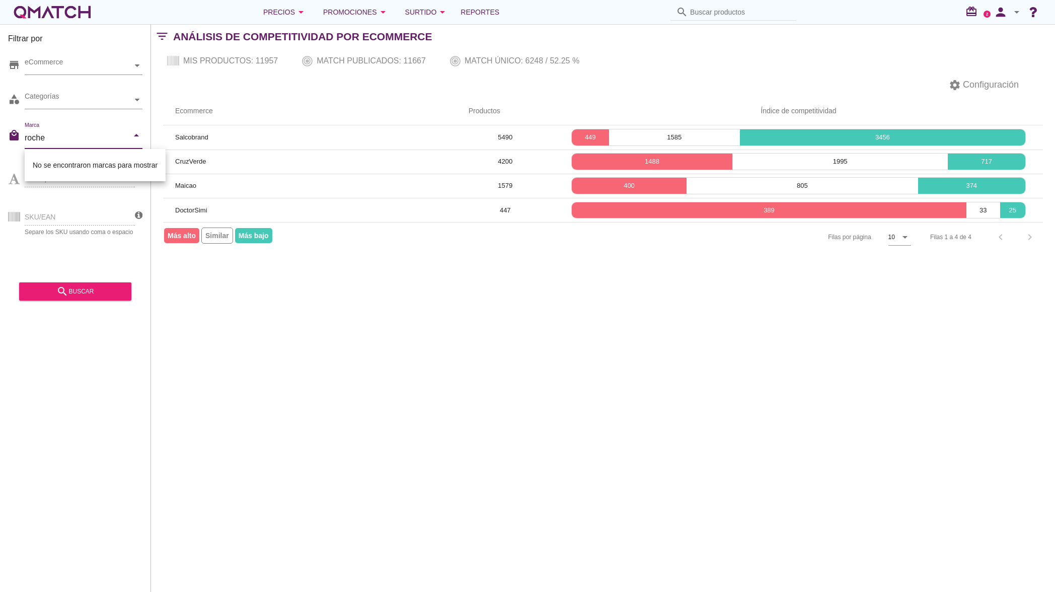
click at [98, 159] on div "No se encontraron marcas para mostrar" at bounding box center [95, 165] width 125 height 12
click at [104, 166] on div "No se encontraron marcas para mostrar" at bounding box center [95, 165] width 125 height 12
type input "roche"
click at [307, 9] on icon "arrow_drop_down" at bounding box center [301, 12] width 12 height 12
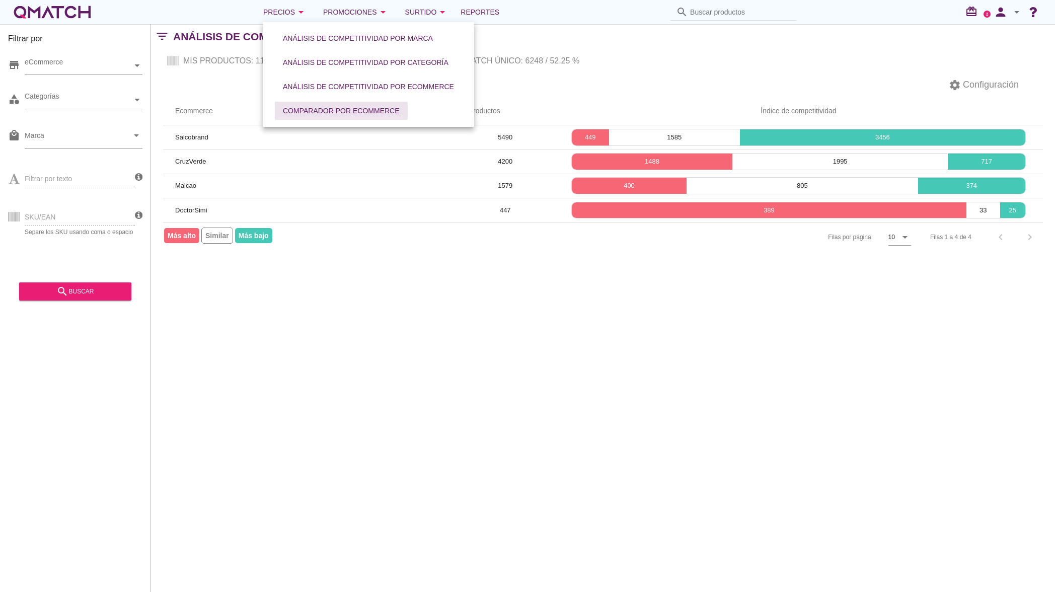
click at [345, 110] on div "Comparador por eCommerce" at bounding box center [341, 111] width 117 height 11
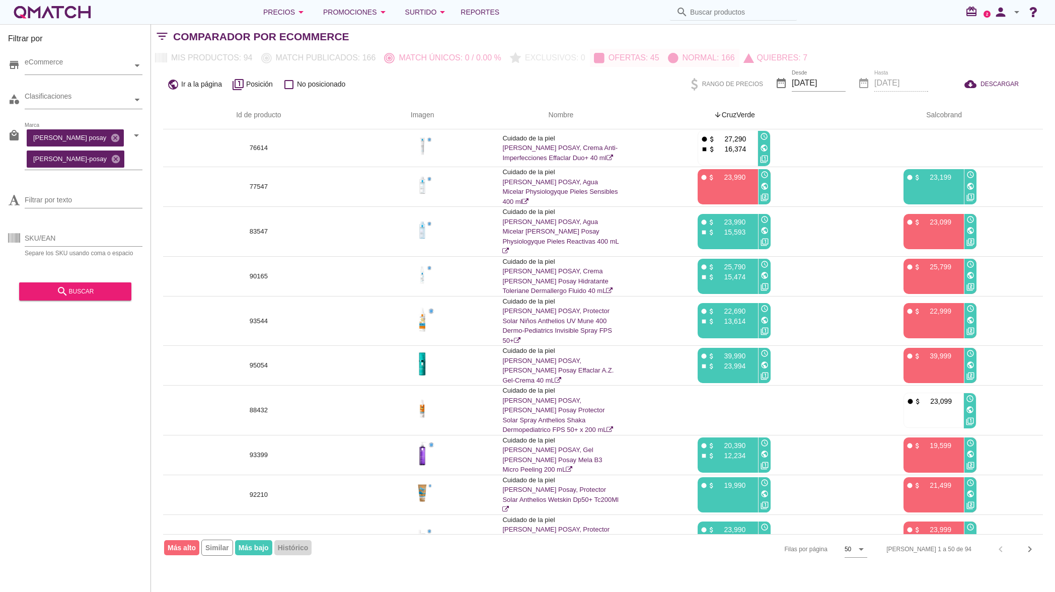
click at [888, 84] on div "date_range Hasta [DATE]" at bounding box center [892, 84] width 70 height 34
click at [837, 78] on input "[DATE]" at bounding box center [818, 83] width 54 height 16
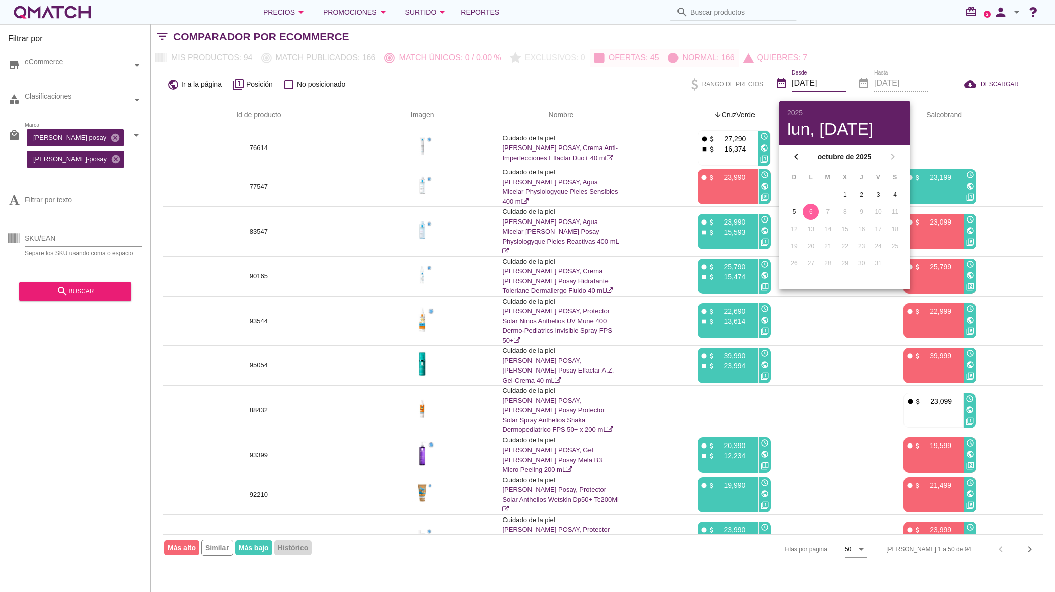
click at [811, 214] on div "6" at bounding box center [810, 211] width 16 height 9
click at [810, 214] on div "6" at bounding box center [810, 211] width 16 height 9
click at [892, 157] on div "chevron_left octubre de 2025 chevron_right" at bounding box center [844, 156] width 131 height 22
click at [838, 129] on div "lun, [DATE]" at bounding box center [844, 128] width 115 height 17
click at [941, 96] on div "public Ir a la página filter_1 Posición check_box_outline_blank No posicionado …" at bounding box center [603, 84] width 904 height 34
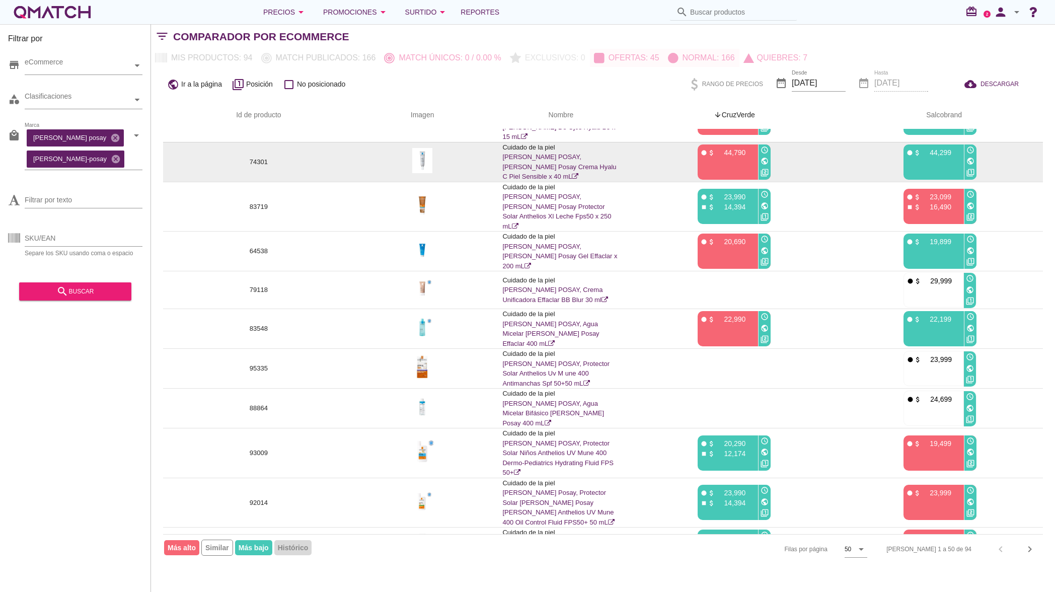
scroll to position [1536, 0]
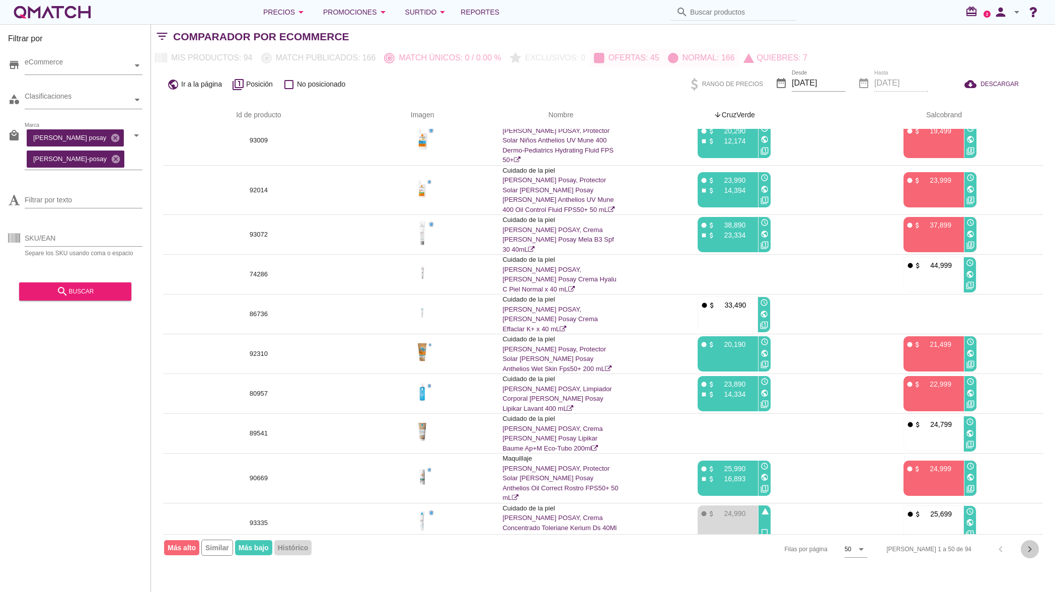
click at [1028, 551] on icon "chevron_right" at bounding box center [1029, 549] width 12 height 12
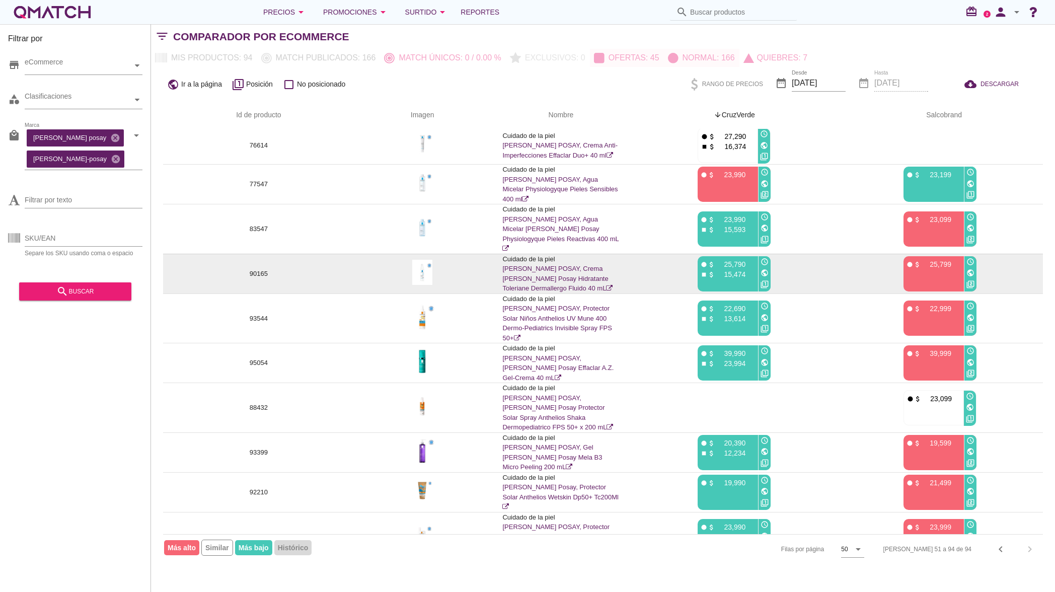
scroll to position [0, 0]
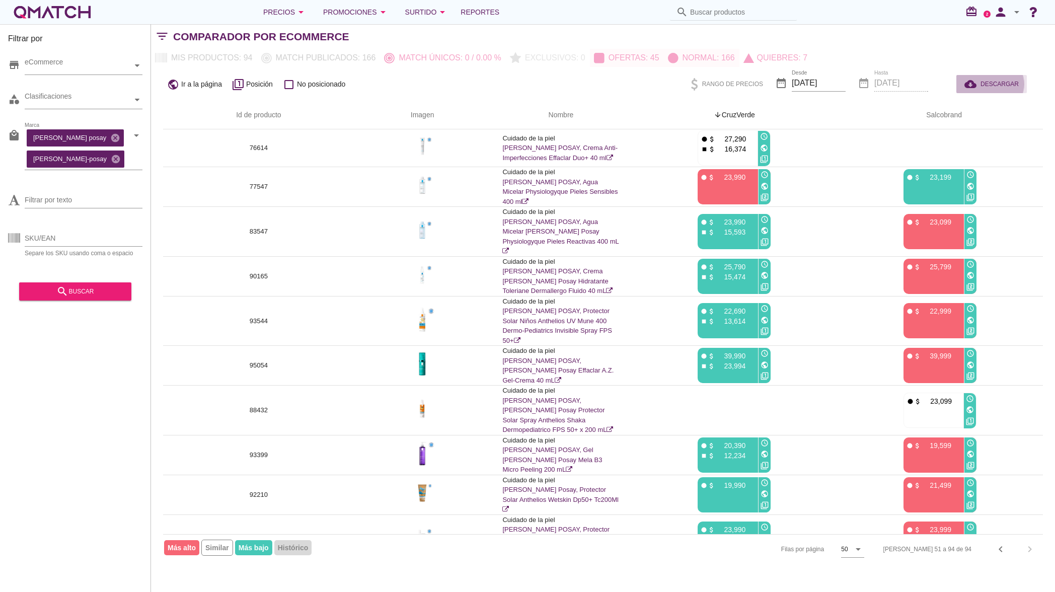
click at [993, 75] on button "cloud_download DESCARGAR" at bounding box center [991, 84] width 70 height 18
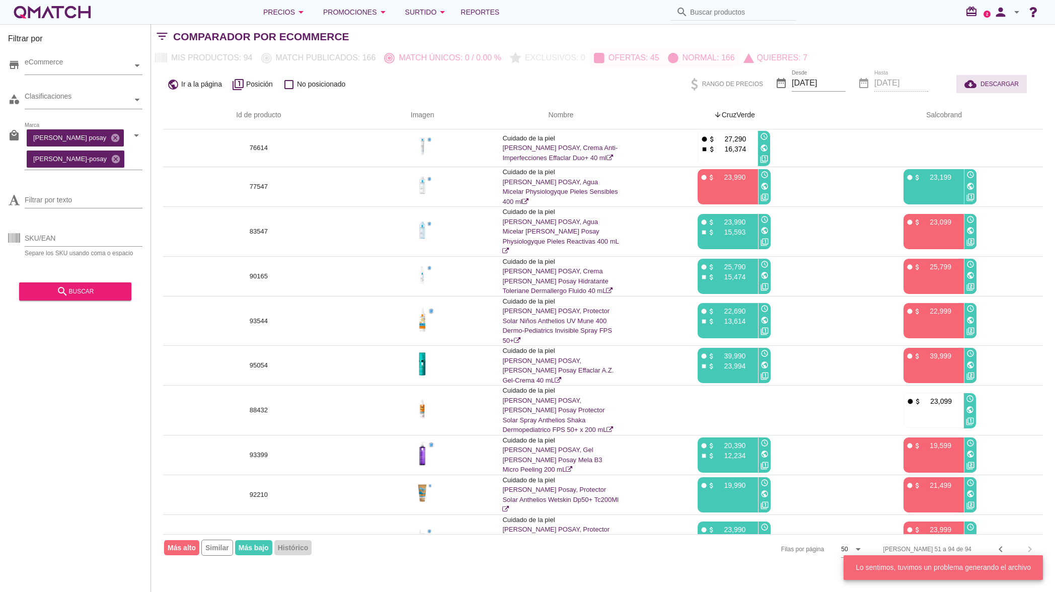
click at [998, 83] on span "DESCARGAR" at bounding box center [999, 83] width 38 height 9
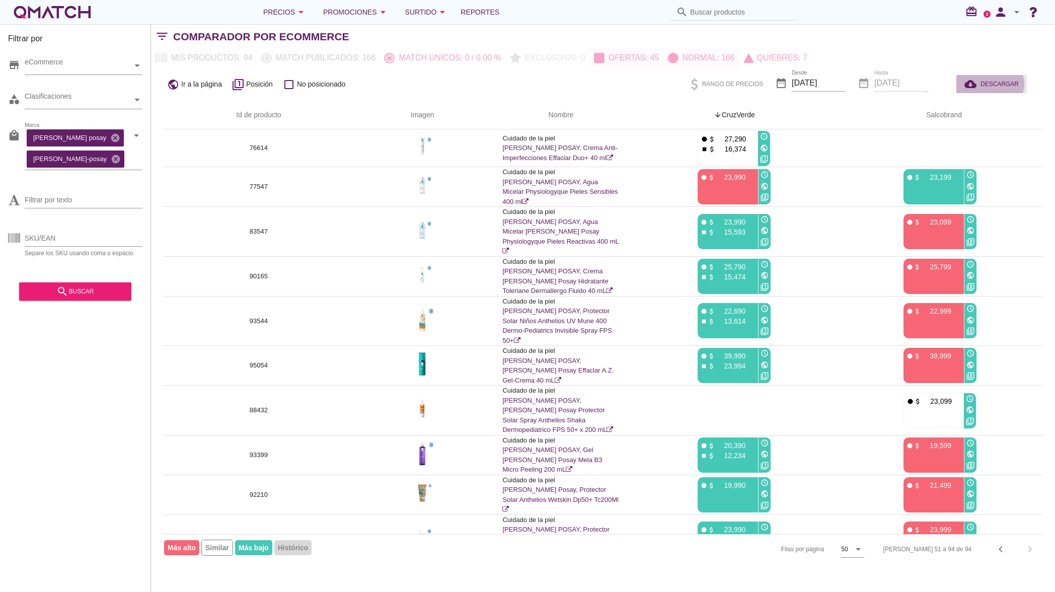
click at [997, 88] on span "DESCARGAR" at bounding box center [999, 83] width 38 height 9
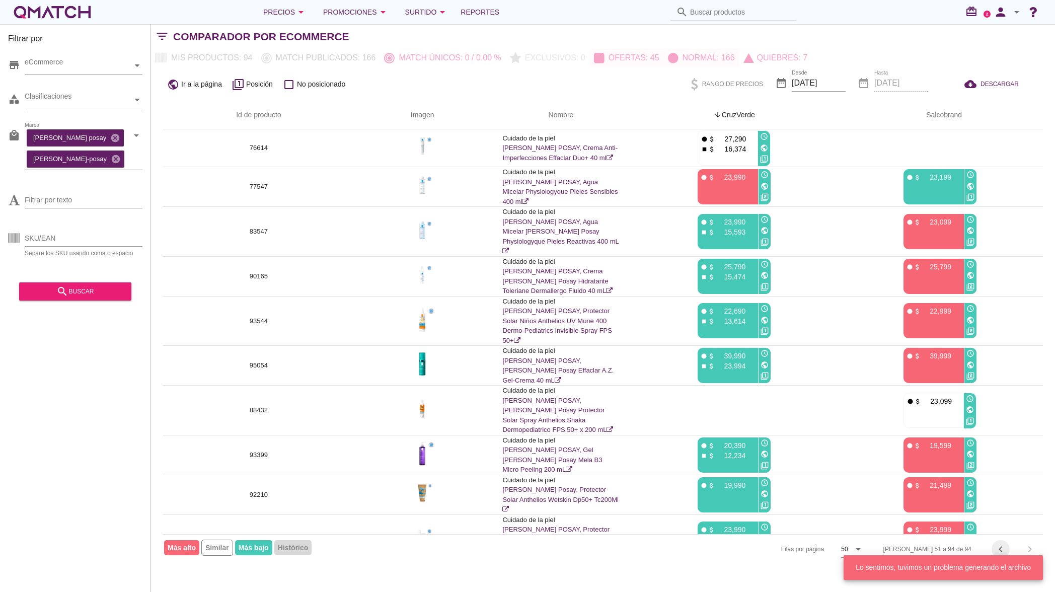
click at [1002, 553] on icon "chevron_left" at bounding box center [1000, 549] width 12 height 12
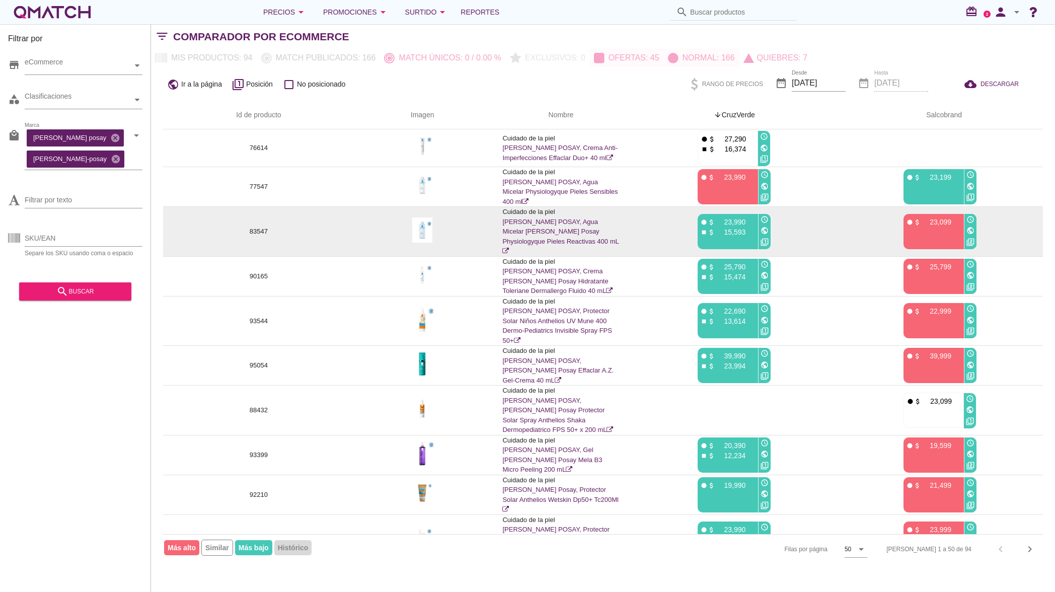
drag, startPoint x: 275, startPoint y: 121, endPoint x: 524, endPoint y: 235, distance: 273.8
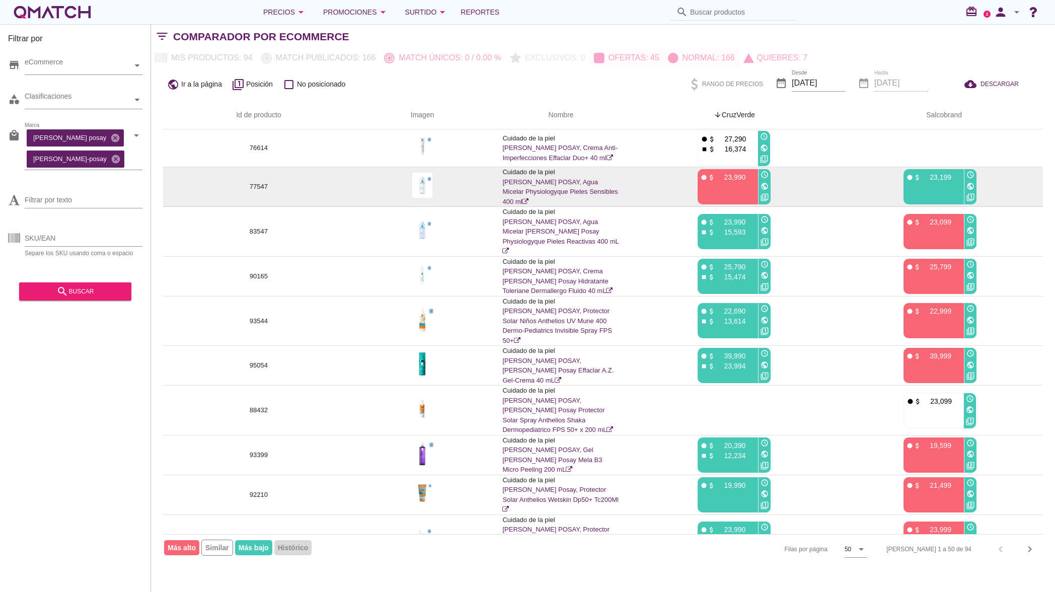
drag, startPoint x: 221, startPoint y: 113, endPoint x: 540, endPoint y: 169, distance: 323.8
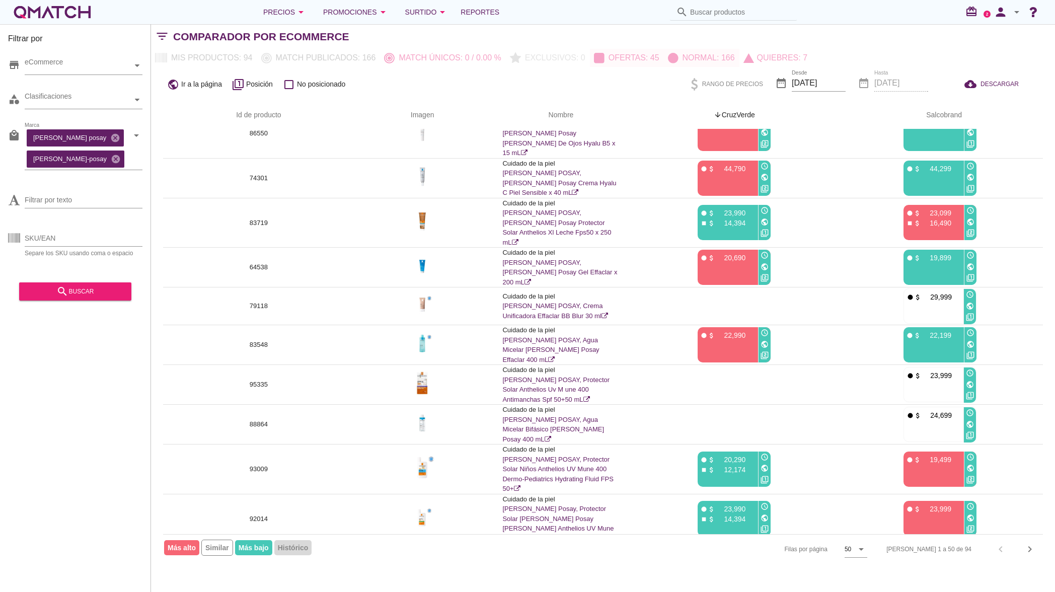
scroll to position [1536, 0]
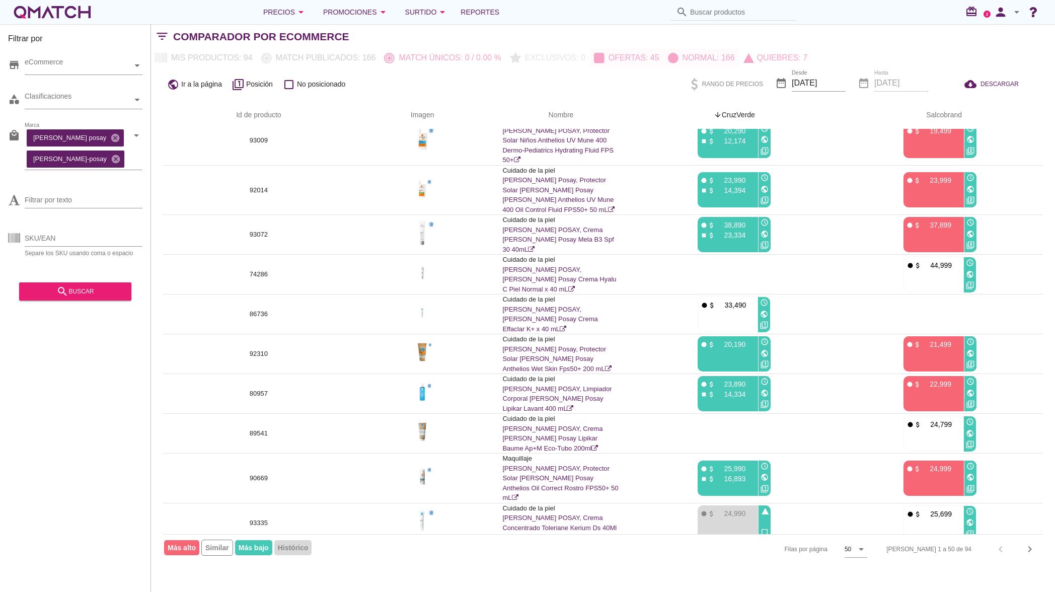
drag, startPoint x: 190, startPoint y: 84, endPoint x: 951, endPoint y: 507, distance: 870.7
click at [951, 507] on div "Filtrar por store eCommerce category Clasificaciones local_mall [PERSON_NAME] p…" at bounding box center [603, 308] width 904 height 568
copy div "lo ipsumd sitame_5 Consecte adipi_eli_seddoei_tempo In utlaboreetd Magna al eni…"
click at [73, 395] on div "Filtrar por store eCommerce category Clasificaciones local_mall [PERSON_NAME] p…" at bounding box center [75, 308] width 151 height 568
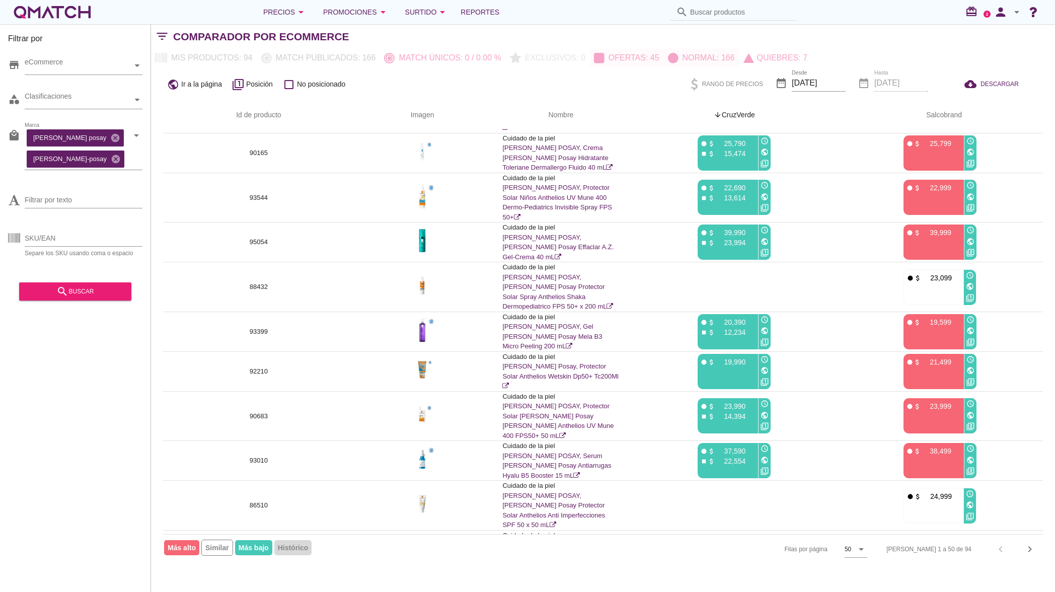
scroll to position [0, 0]
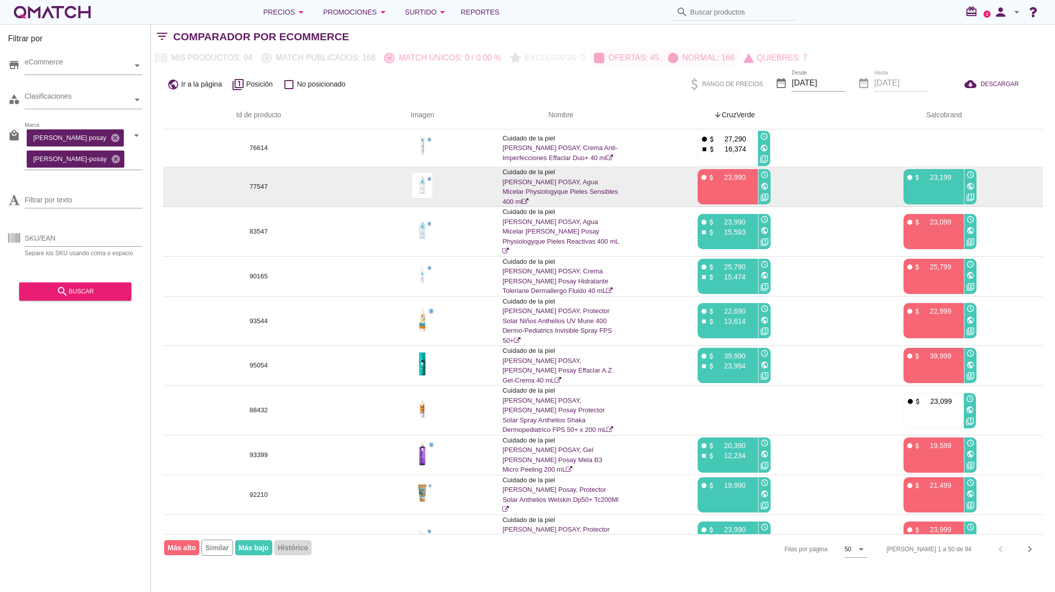
click at [540, 190] on link "[PERSON_NAME] POSAY, Agua Micelar Physiologyque Pieles Sensibles 400 ml" at bounding box center [559, 191] width 115 height 27
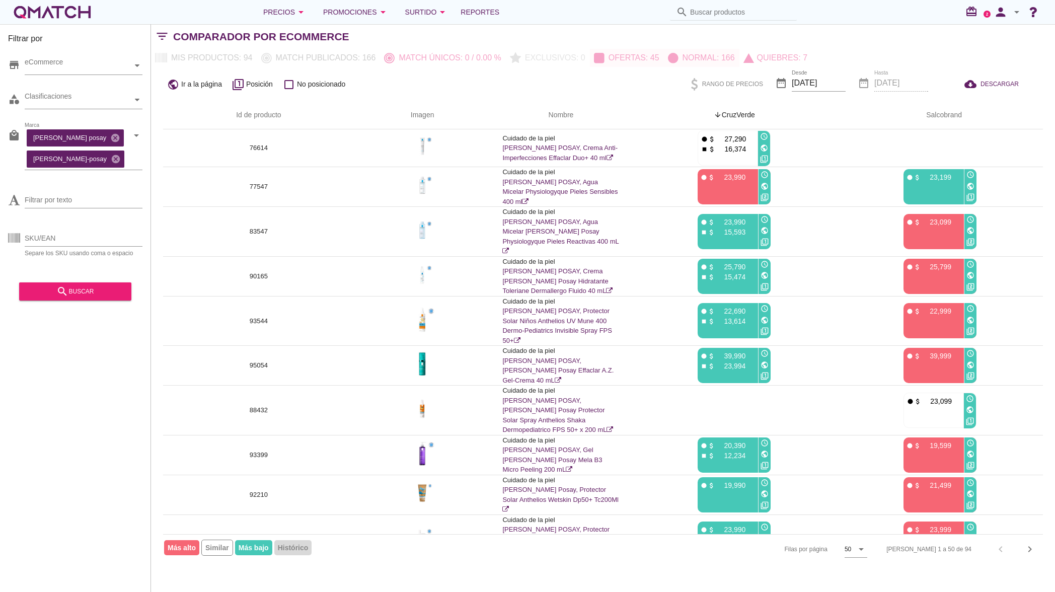
click at [198, 56] on div "Mis productos: 94 Match publicados: 166 Match únicos: 0 / 0.00 % Exclusivos: 0 …" at bounding box center [481, 58] width 660 height 18
click at [225, 67] on div "public Ir a la página filter_1 Posición check_box_outline_blank No posicionado …" at bounding box center [603, 84] width 904 height 34
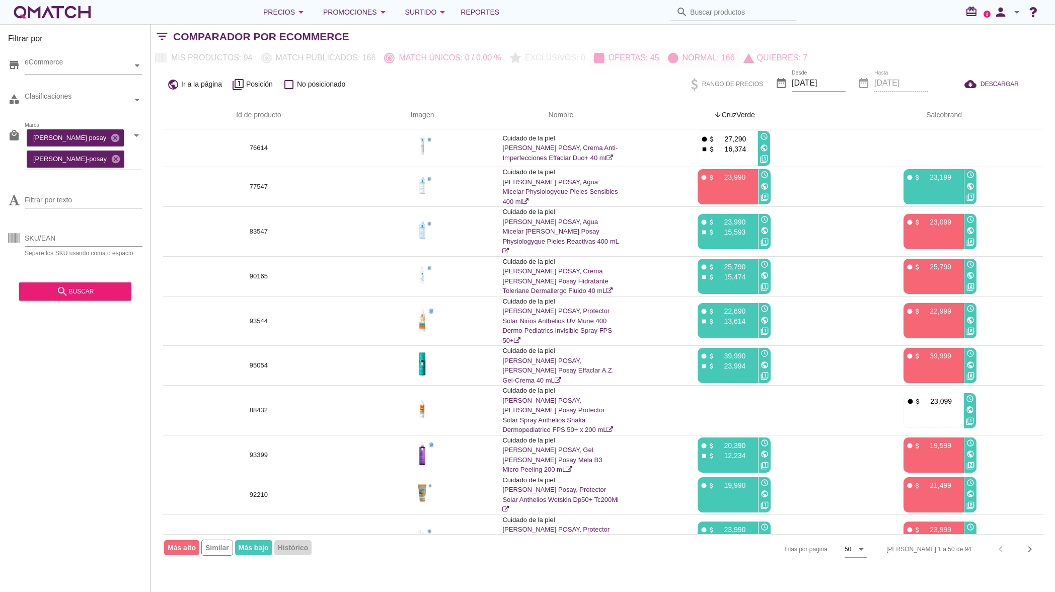
click at [227, 64] on div "Mis productos: 94 Match publicados: 166 Match únicos: 0 / 0.00 % Exclusivos: 0 …" at bounding box center [481, 58] width 660 height 18
click at [224, 60] on div "Mis productos: 94 Match publicados: 166 Match únicos: 0 / 0.00 % Exclusivos: 0 …" at bounding box center [481, 58] width 660 height 18
click at [118, 99] on div "Clasificaciones" at bounding box center [79, 100] width 108 height 11
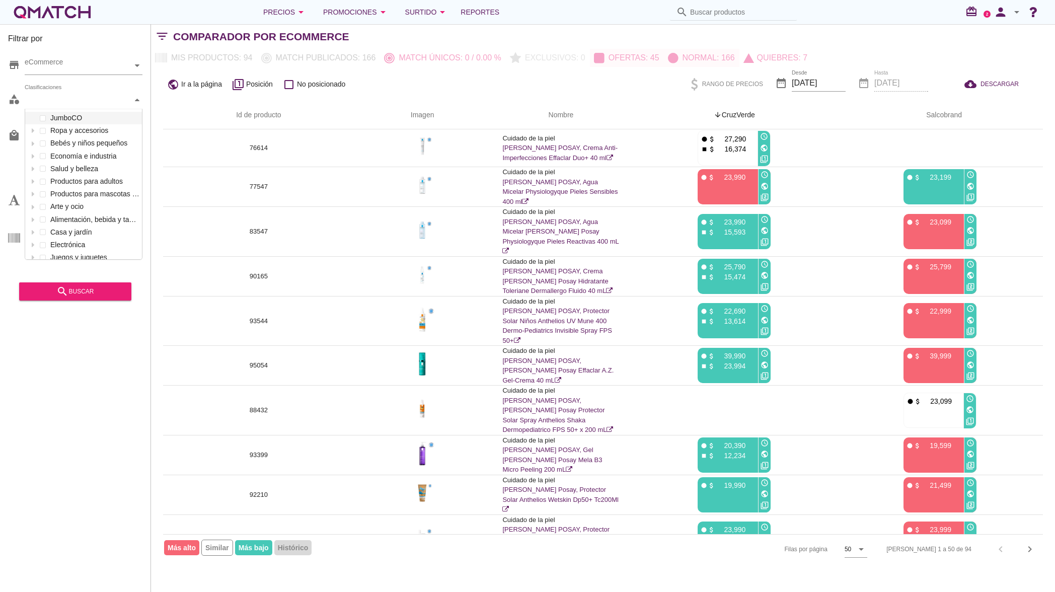
scroll to position [150, 117]
click at [119, 99] on div "Clasificaciones" at bounding box center [79, 100] width 108 height 11
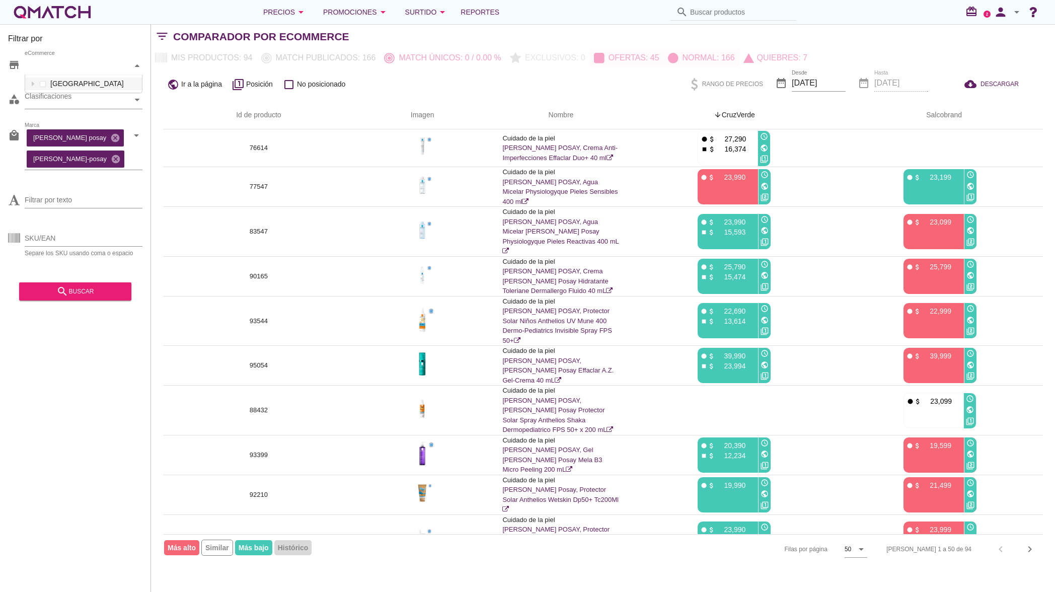
click at [128, 69] on div "eCommerce" at bounding box center [79, 65] width 108 height 11
click at [35, 84] on icon at bounding box center [33, 84] width 5 height 5
click at [51, 127] on div at bounding box center [53, 122] width 10 height 13
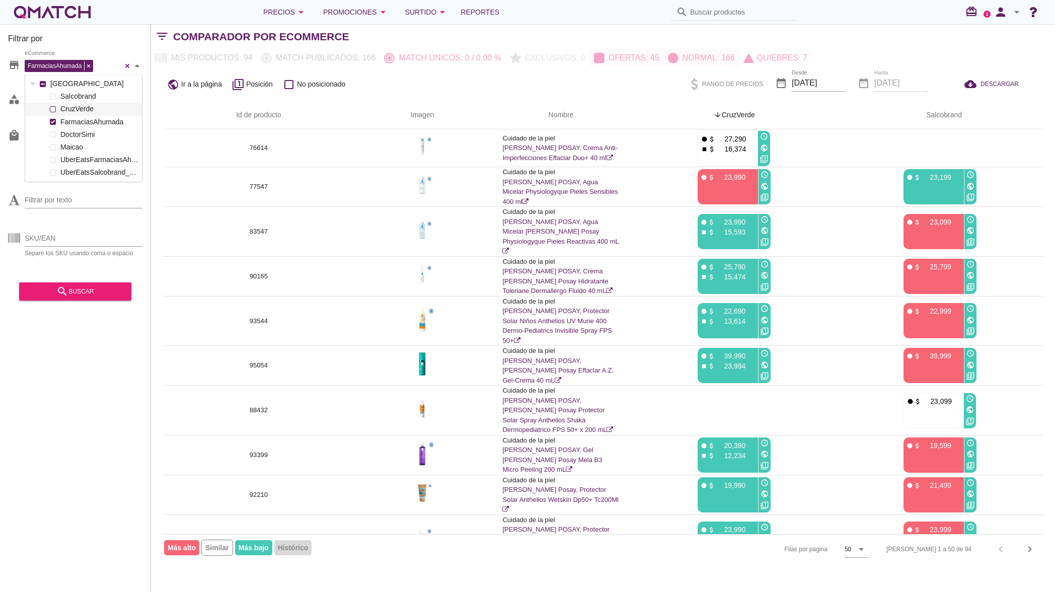
click at [53, 110] on div "[PERSON_NAME] FarmaciasAhumada DoctorSimi Maicao UberEatsFarmaciasAhumada_212 U…" at bounding box center [83, 134] width 117 height 89
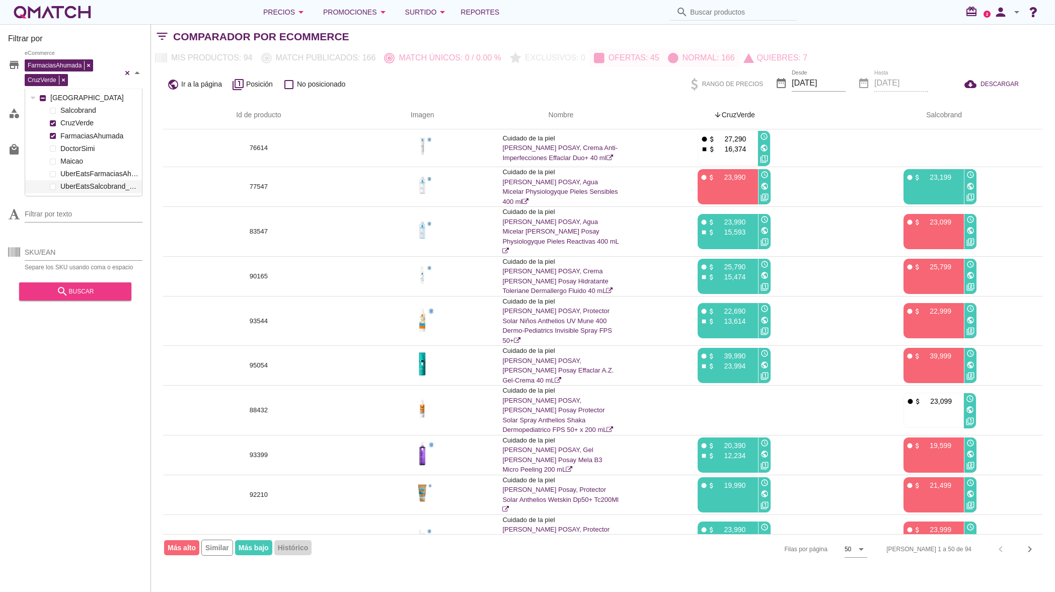
click at [93, 291] on button "search buscar" at bounding box center [75, 291] width 112 height 18
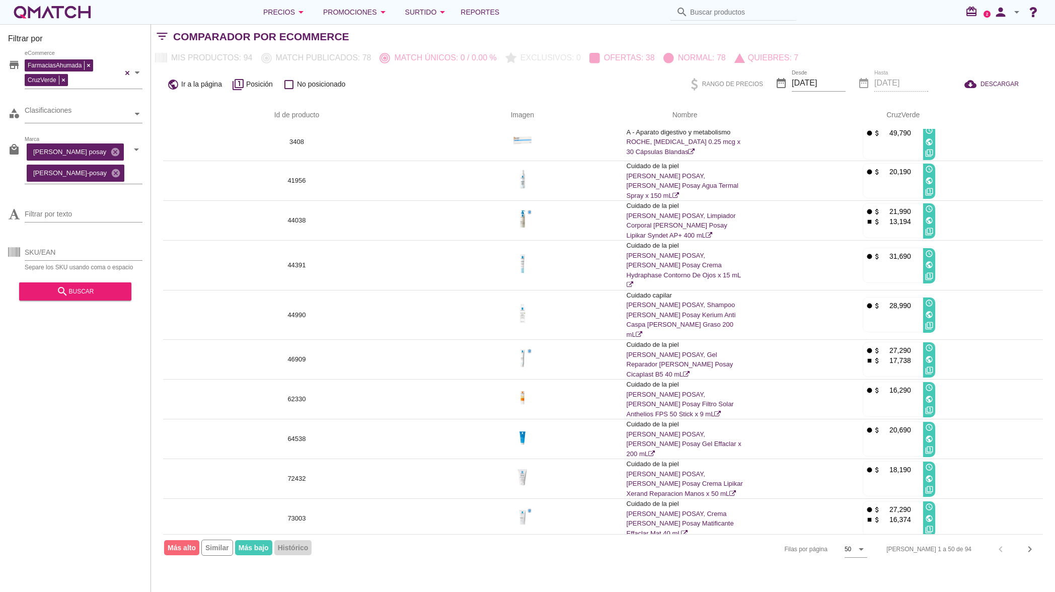
scroll to position [0, 0]
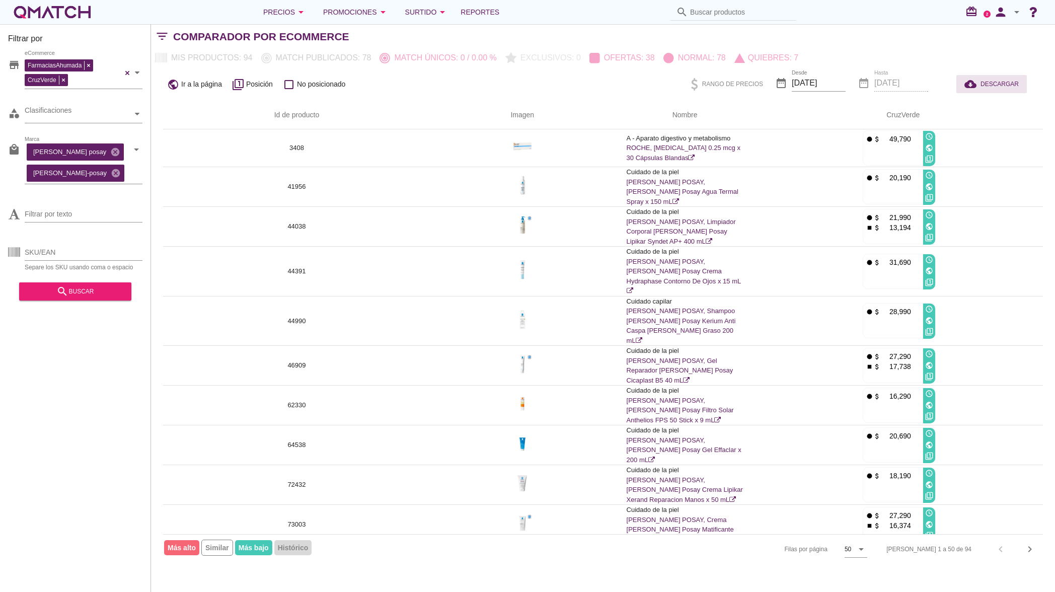
click at [997, 81] on span "DESCARGAR" at bounding box center [999, 83] width 38 height 9
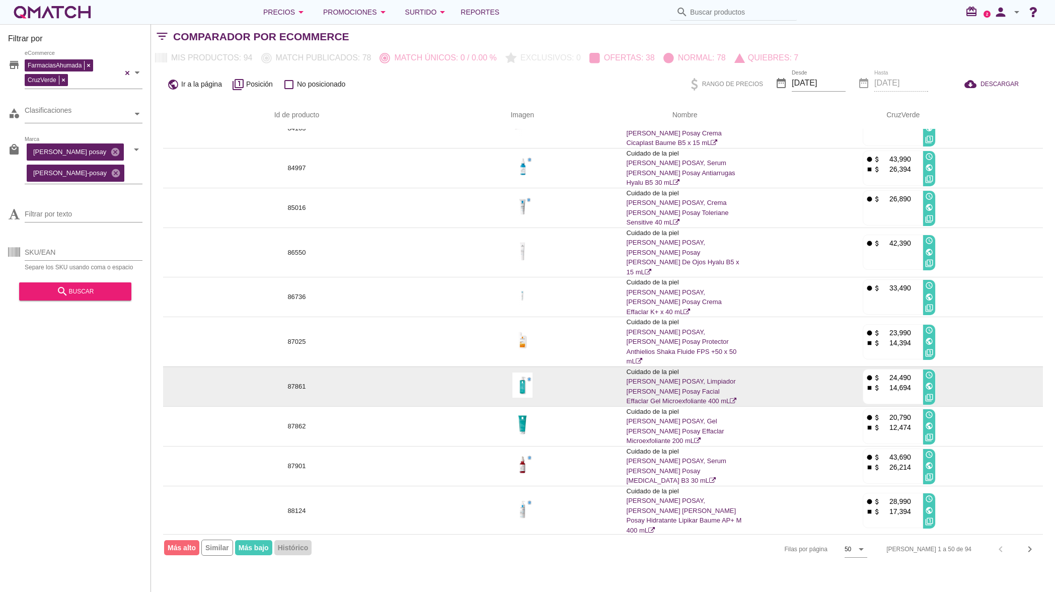
scroll to position [1544, 0]
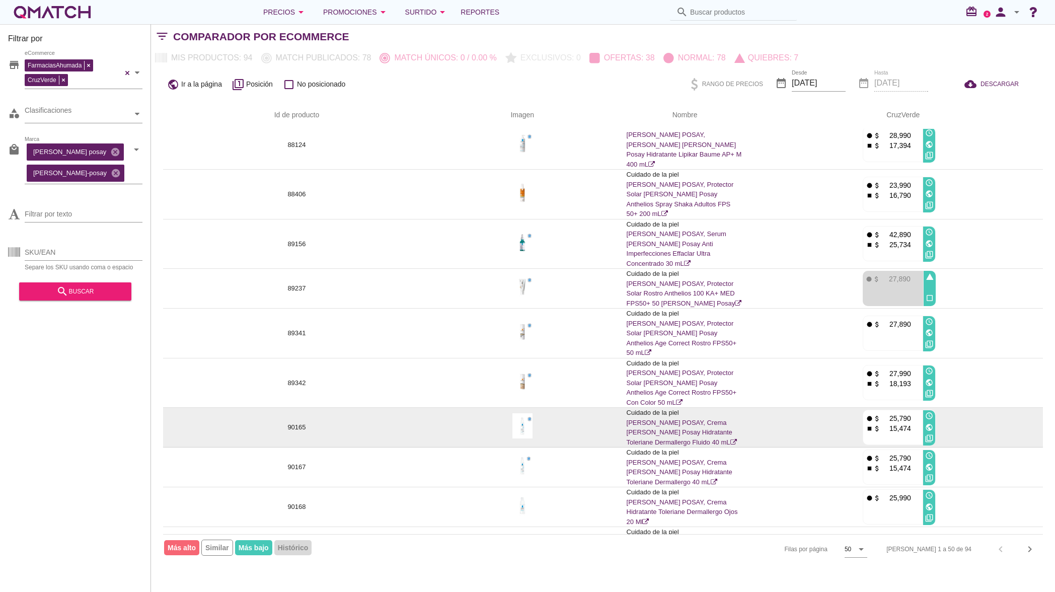
click at [929, 423] on icon "public" at bounding box center [929, 427] width 8 height 8
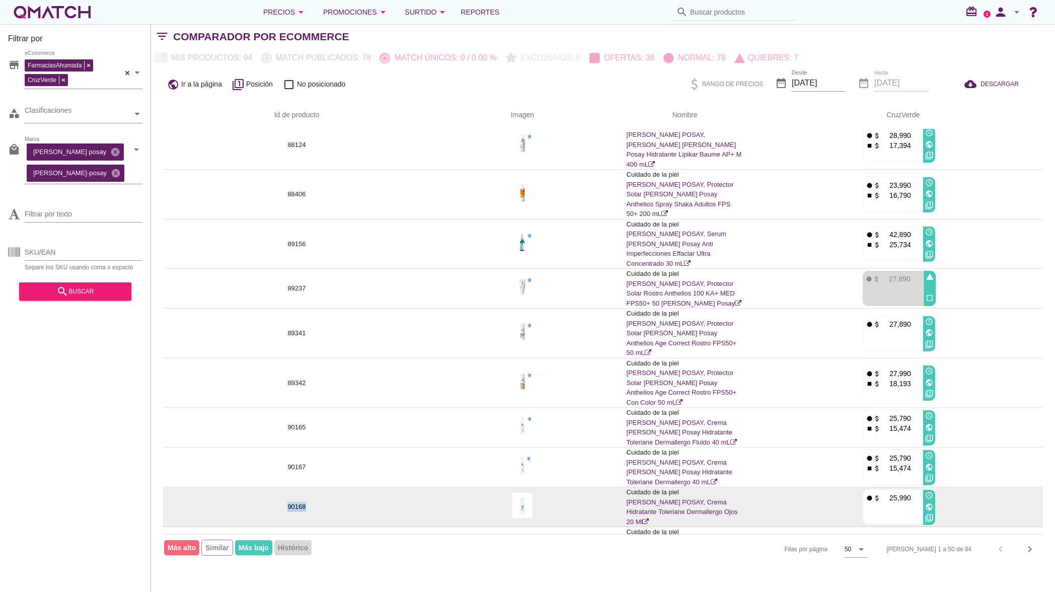
drag, startPoint x: 304, startPoint y: 314, endPoint x: 281, endPoint y: 311, distance: 23.8
click at [281, 487] on td "90168" at bounding box center [296, 507] width 267 height 40
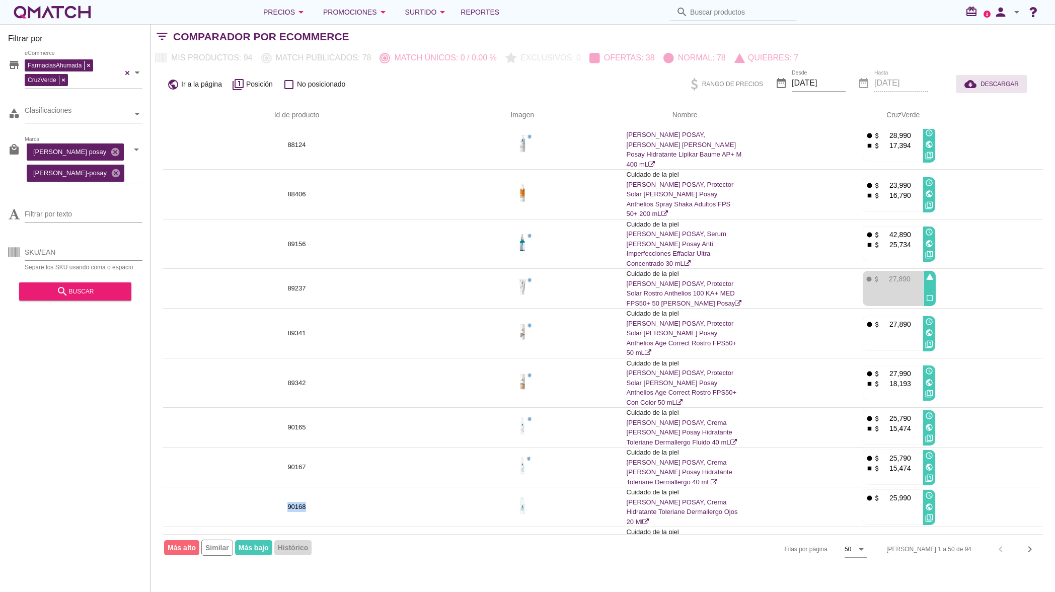
copy p "90168"
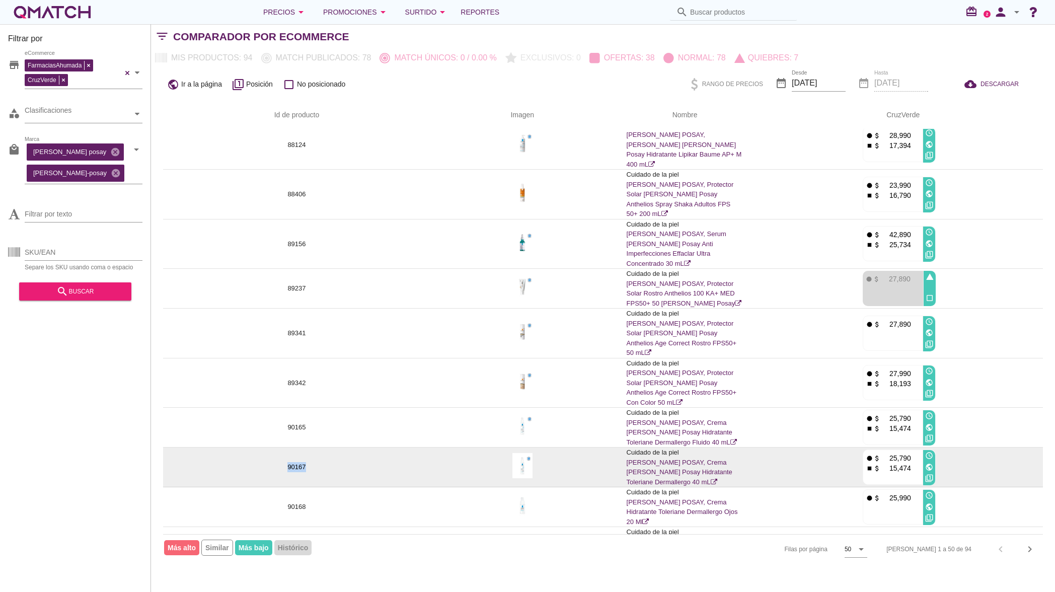
drag, startPoint x: 343, startPoint y: 278, endPoint x: 280, endPoint y: 271, distance: 63.2
click at [280, 447] on td "90167" at bounding box center [296, 467] width 267 height 40
copy p "90167"
click at [932, 463] on icon "public" at bounding box center [929, 467] width 8 height 8
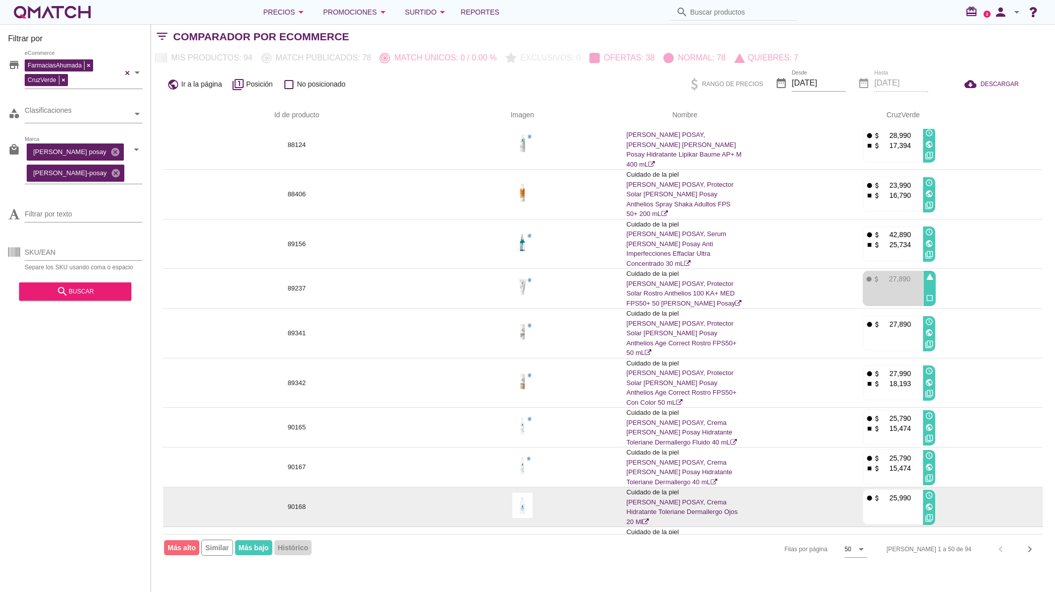
click at [928, 503] on icon "public" at bounding box center [929, 507] width 8 height 8
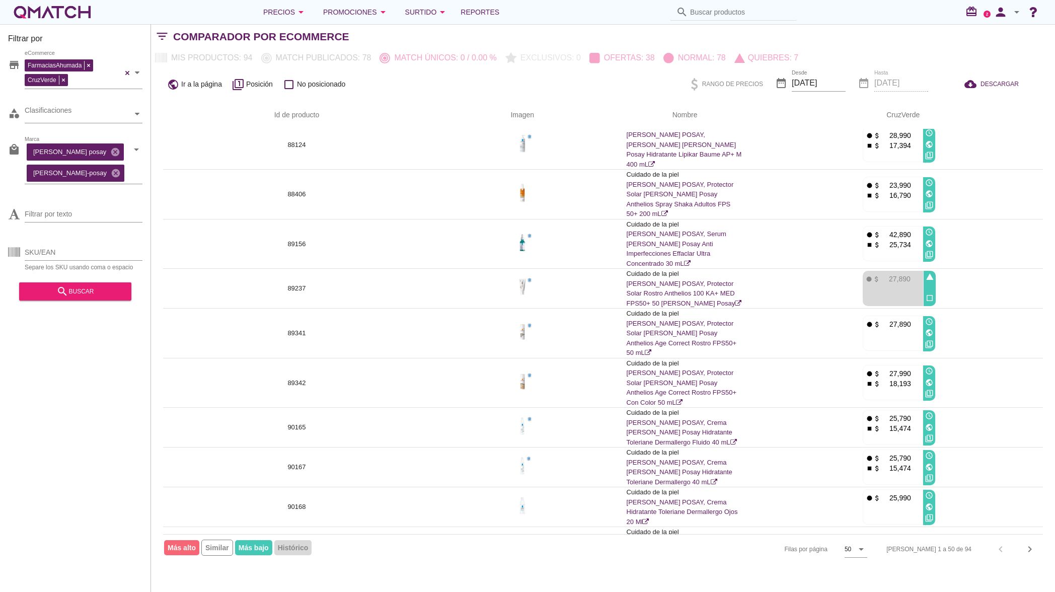
click at [196, 549] on span "Más alto" at bounding box center [181, 547] width 35 height 15
click at [179, 542] on span "Más alto" at bounding box center [181, 547] width 35 height 15
click at [182, 543] on span "Más alto" at bounding box center [181, 547] width 35 height 15
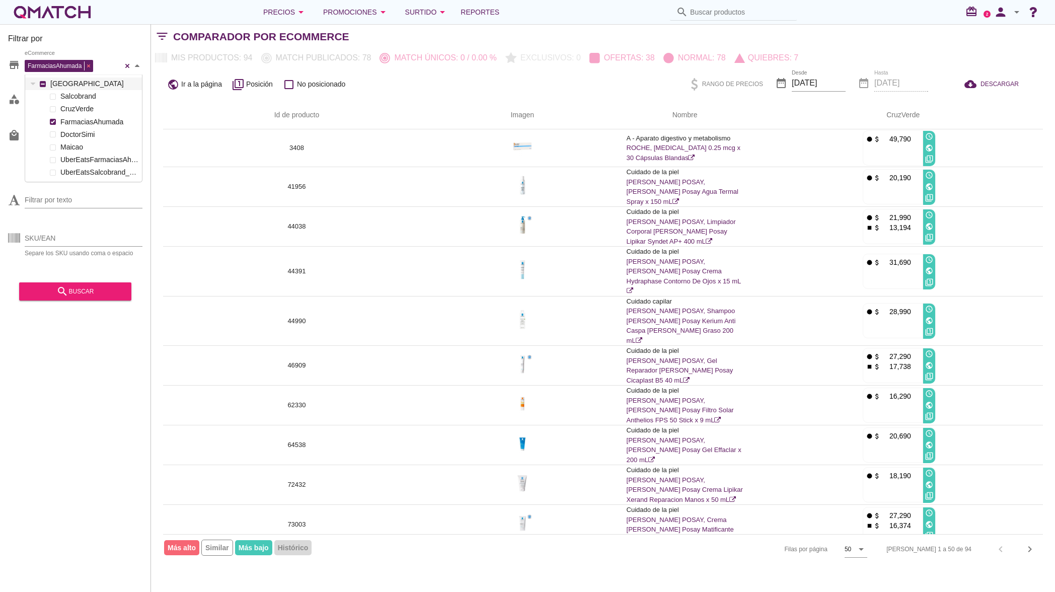
scroll to position [106, 117]
drag, startPoint x: 45, startPoint y: 79, endPoint x: 69, endPoint y: 57, distance: 33.1
click at [56, 109] on div "[PERSON_NAME] FarmaciasAhumada DoctorSimi Maicao UberEatsFarmaciasAhumada_212 U…" at bounding box center [83, 134] width 117 height 89
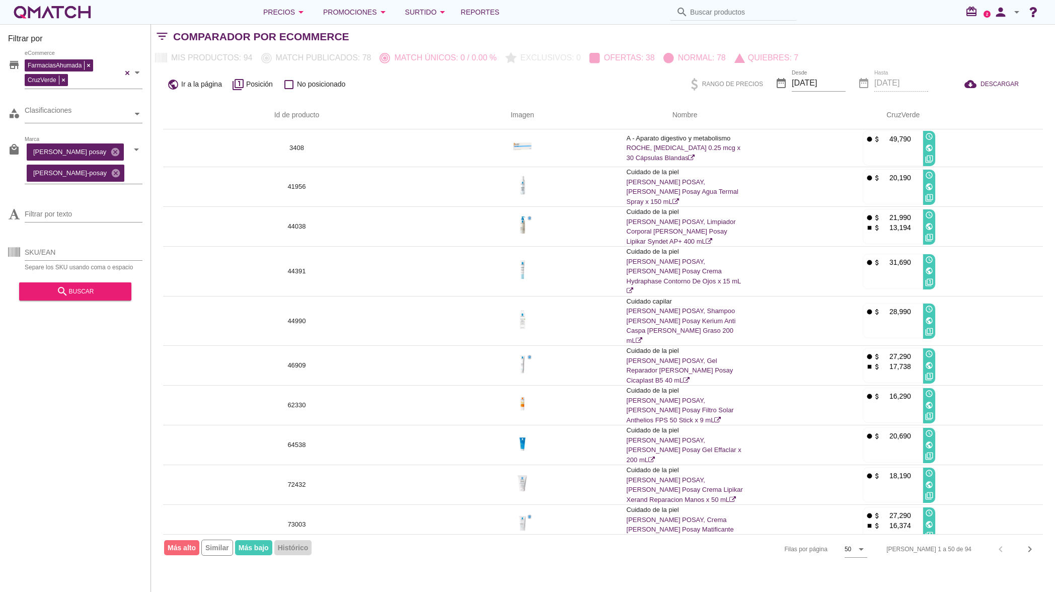
click at [110, 385] on div "Filtrar por store FarmaciasAhumada CruzVerde eCommerce category Clasificaciones…" at bounding box center [75, 308] width 151 height 568
click at [132, 116] on div at bounding box center [137, 114] width 10 height 18
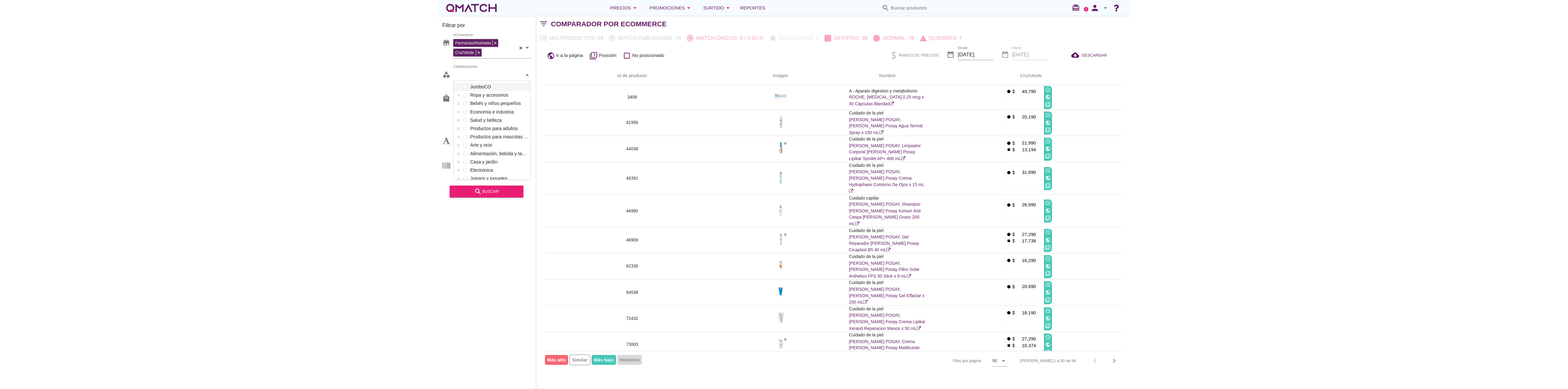
scroll to position [91, 71]
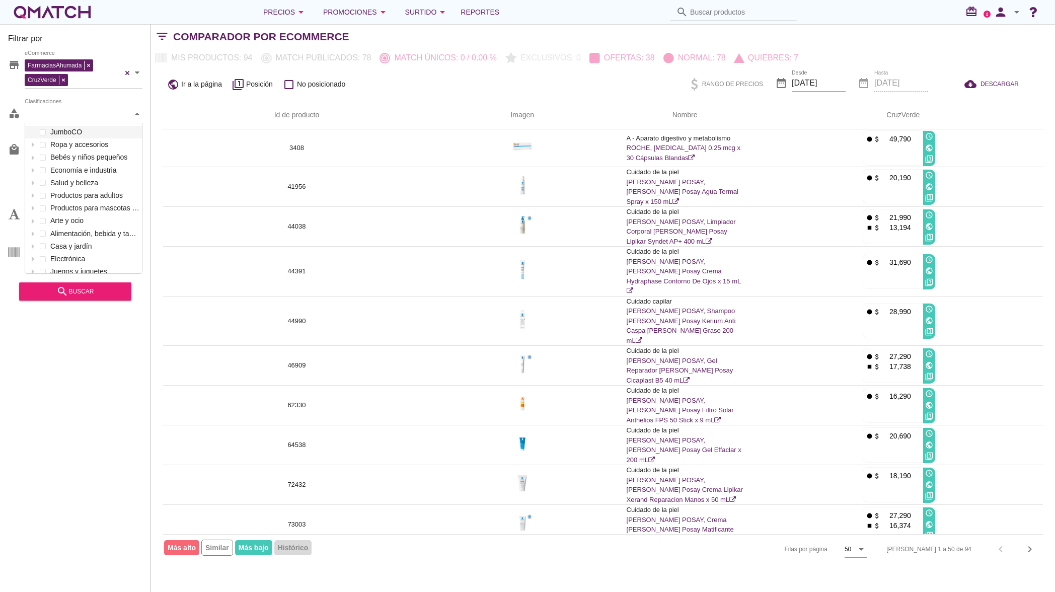
click at [132, 116] on div at bounding box center [137, 114] width 10 height 18
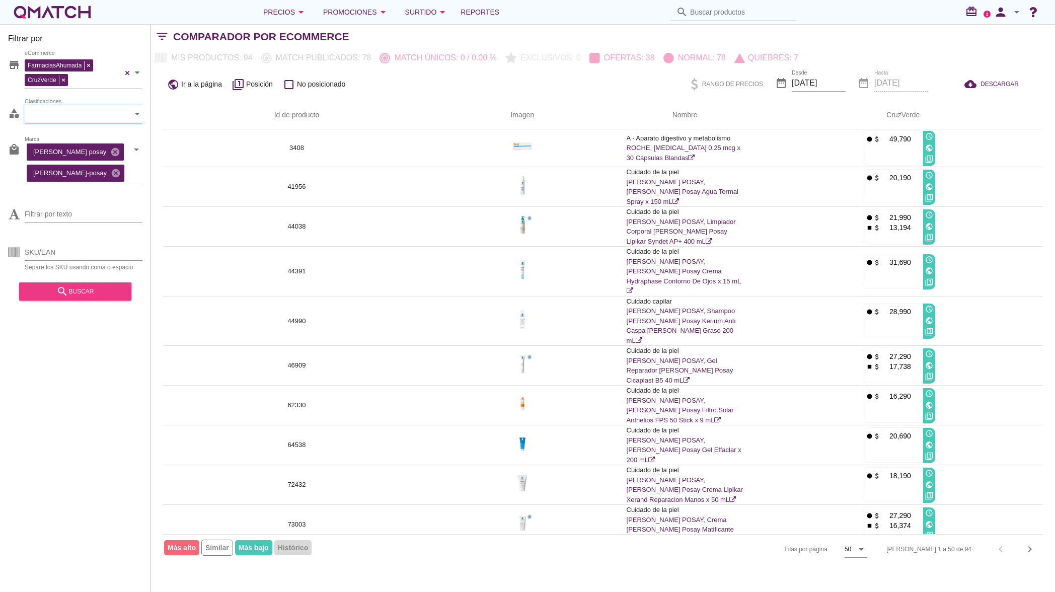
click at [79, 297] on div "search buscar" at bounding box center [75, 291] width 96 height 12
click at [252, 86] on span "Posición" at bounding box center [259, 84] width 27 height 11
click at [379, 17] on icon "arrow_drop_down" at bounding box center [383, 12] width 12 height 12
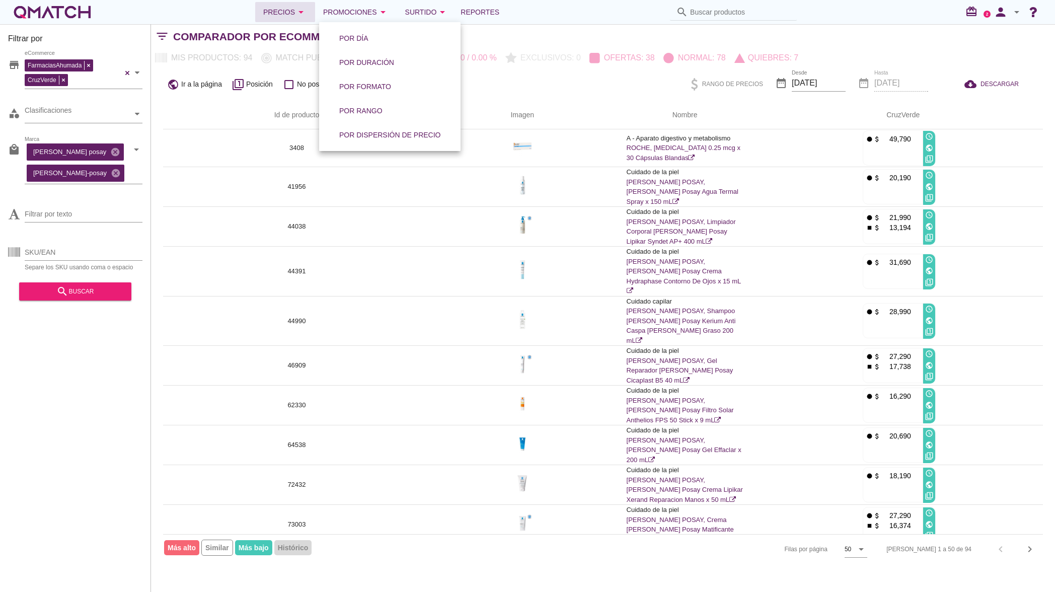
click at [307, 12] on icon "arrow_drop_down" at bounding box center [301, 12] width 12 height 12
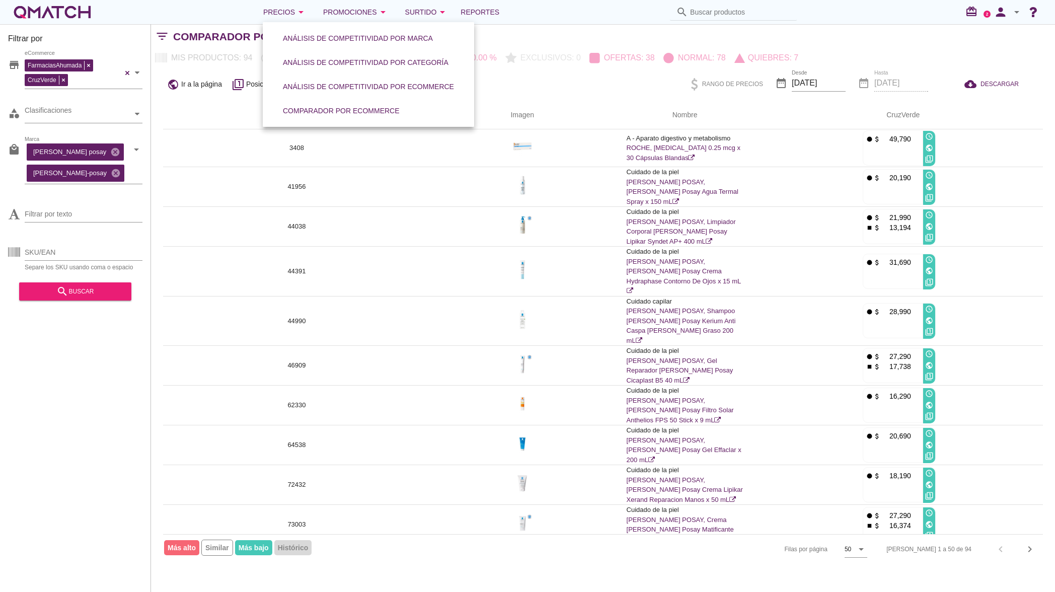
click at [590, 30] on div "Comparador por eCommerce" at bounding box center [613, 37] width 881 height 24
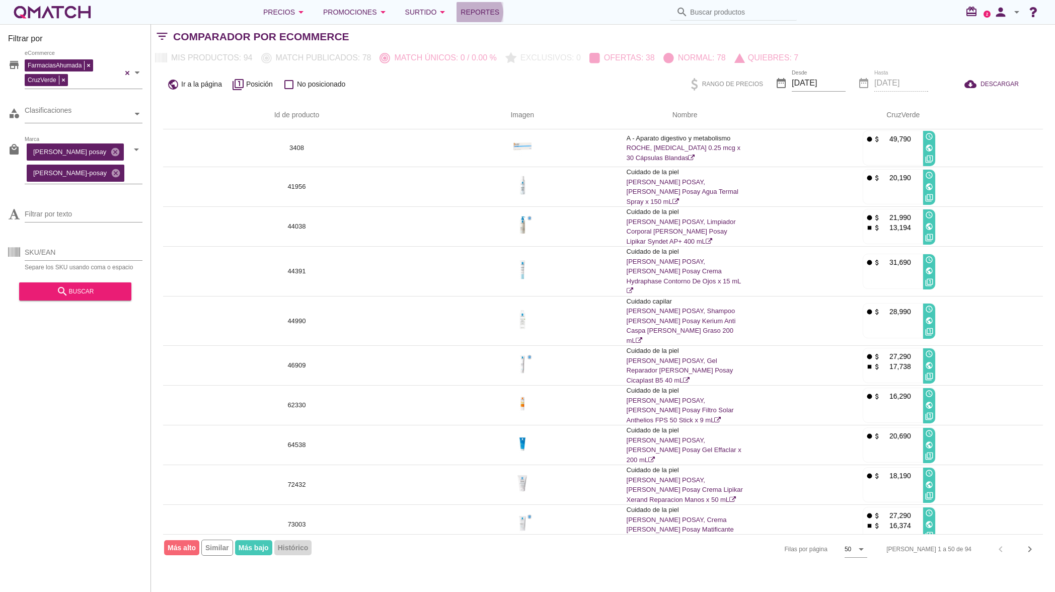
click at [493, 19] on link "Reportes" at bounding box center [479, 12] width 47 height 20
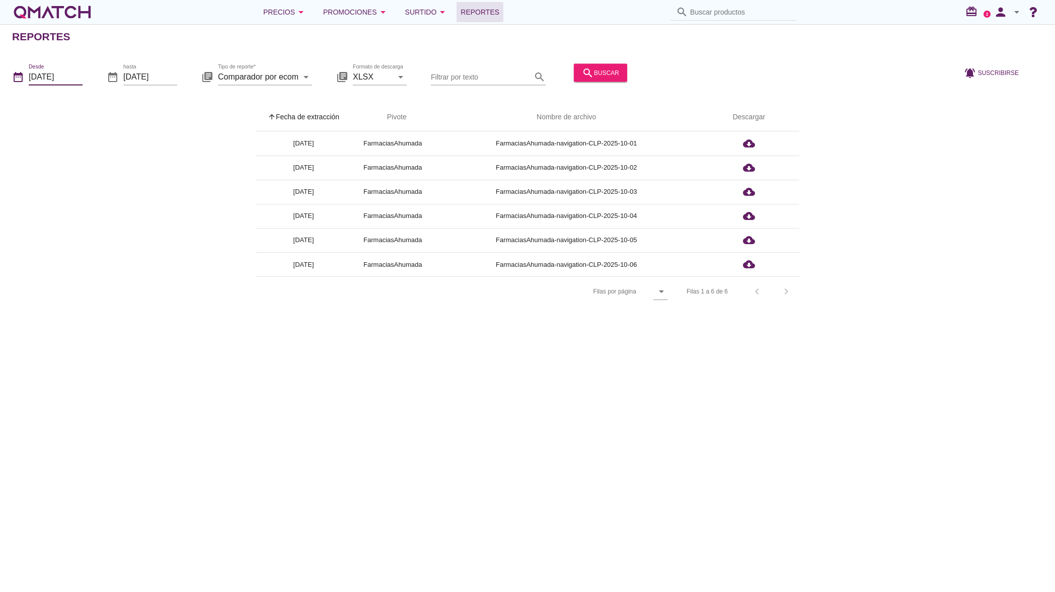
click at [61, 74] on input "[DATE]" at bounding box center [56, 76] width 54 height 16
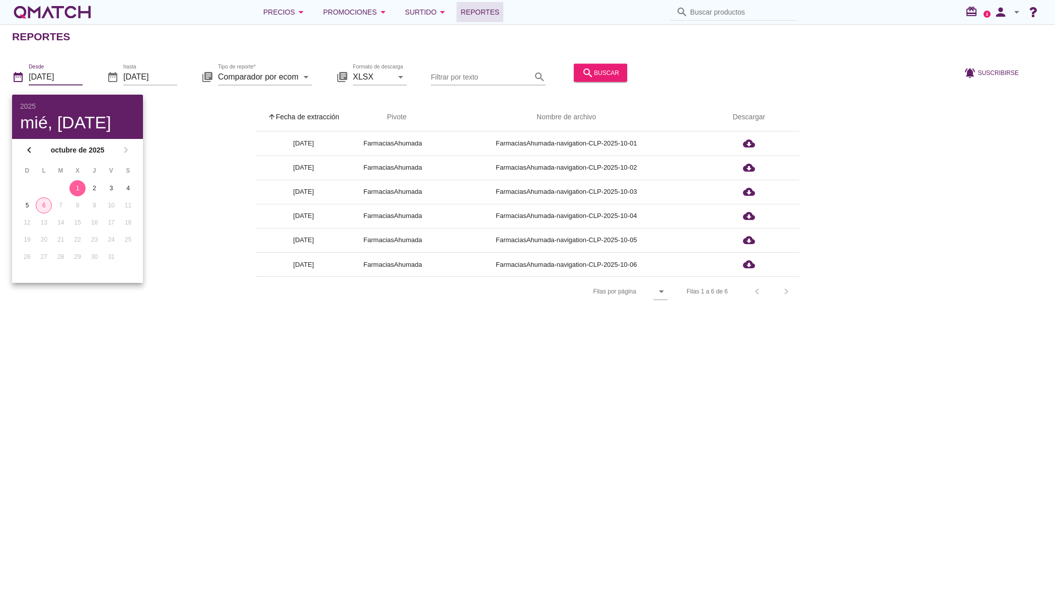
click at [43, 207] on div "6" at bounding box center [43, 205] width 15 height 9
type input "[DATE]"
click at [45, 206] on div "6" at bounding box center [44, 205] width 16 height 9
click at [190, 158] on div "arrow_upward Fecha de extracción arrow_upward Pivote Nombre de archivo Descarga…" at bounding box center [527, 204] width 1030 height 203
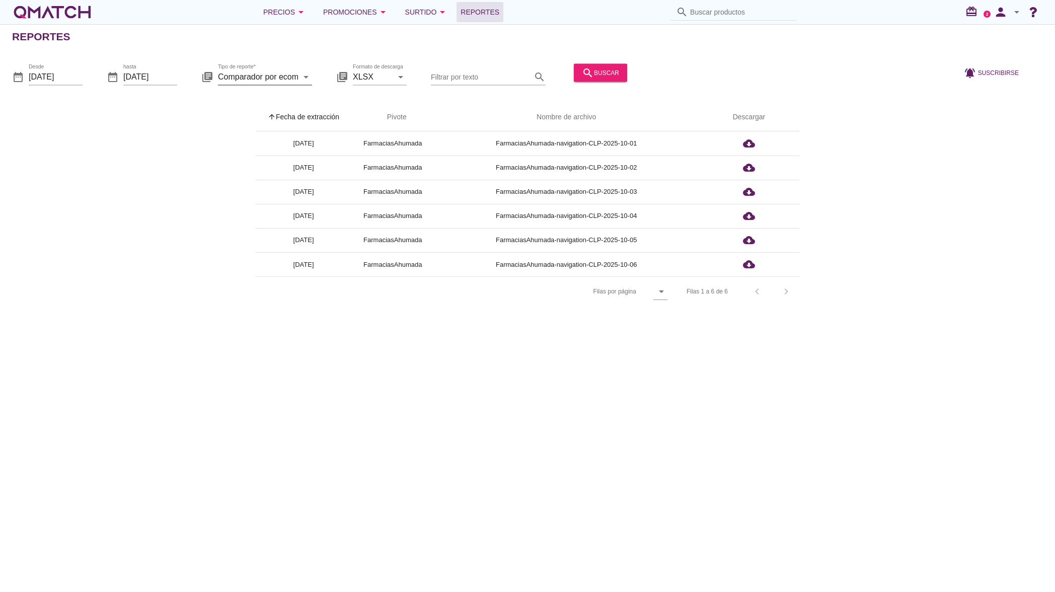
click at [266, 78] on input "Comparador por ecommerce simil" at bounding box center [258, 76] width 80 height 16
click at [295, 104] on div "Match" at bounding box center [279, 101] width 106 height 12
type input "Match"
click at [582, 73] on icon "search" at bounding box center [588, 72] width 12 height 12
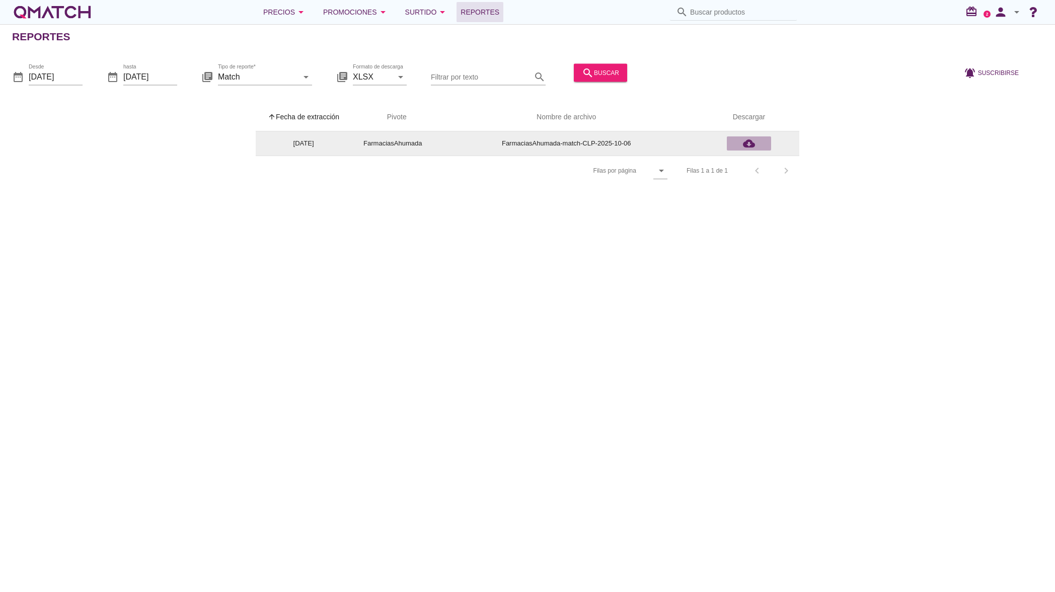
click at [752, 146] on icon "cloud_download" at bounding box center [749, 143] width 12 height 12
